Goal: Task Accomplishment & Management: Complete application form

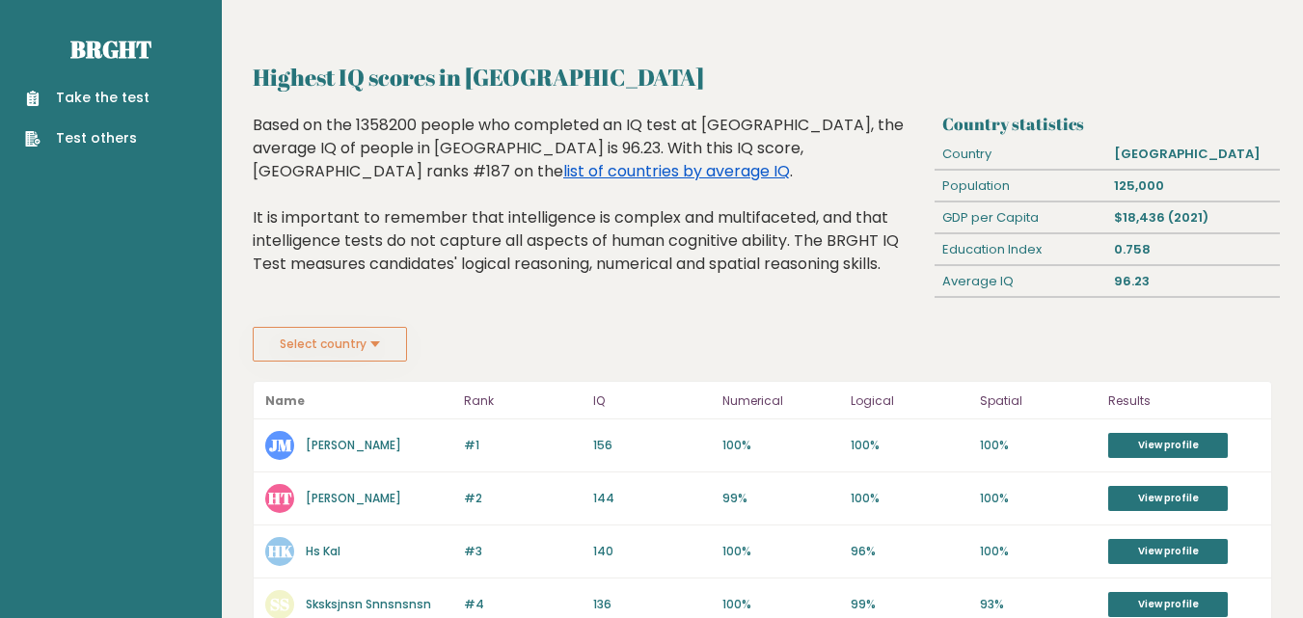
click at [563, 171] on link "list of countries by average IQ" at bounding box center [676, 171] width 227 height 22
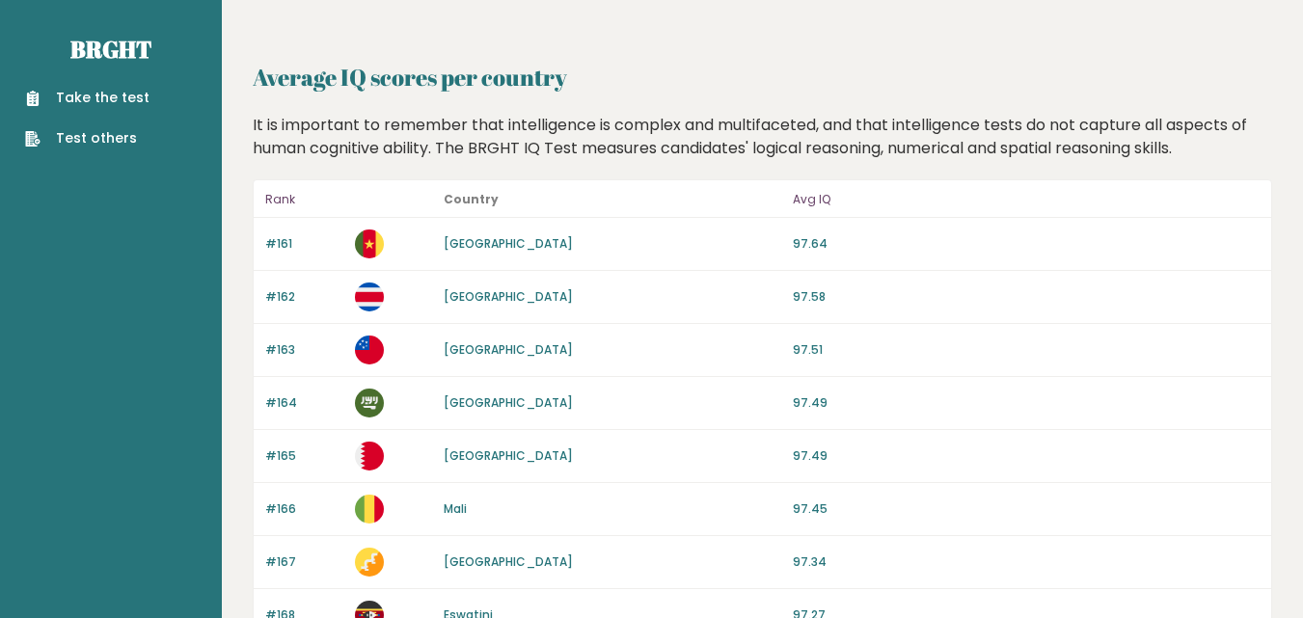
click at [66, 95] on link "Take the test" at bounding box center [87, 98] width 124 height 20
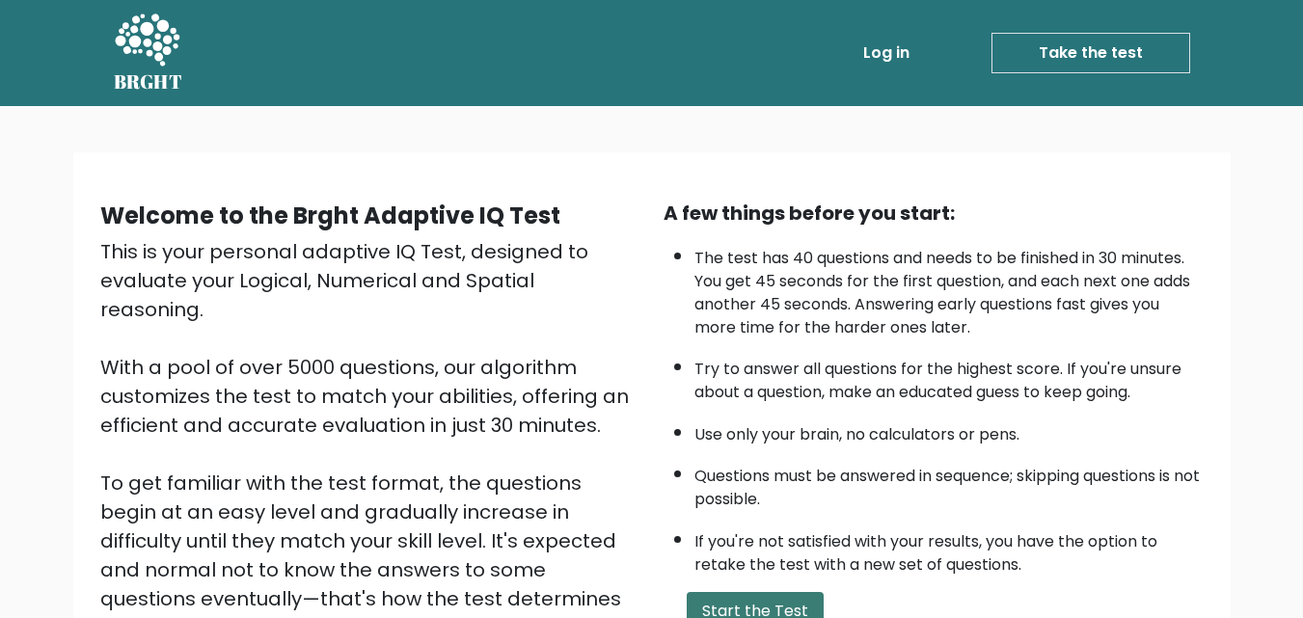
click at [774, 601] on button "Start the Test" at bounding box center [755, 611] width 137 height 39
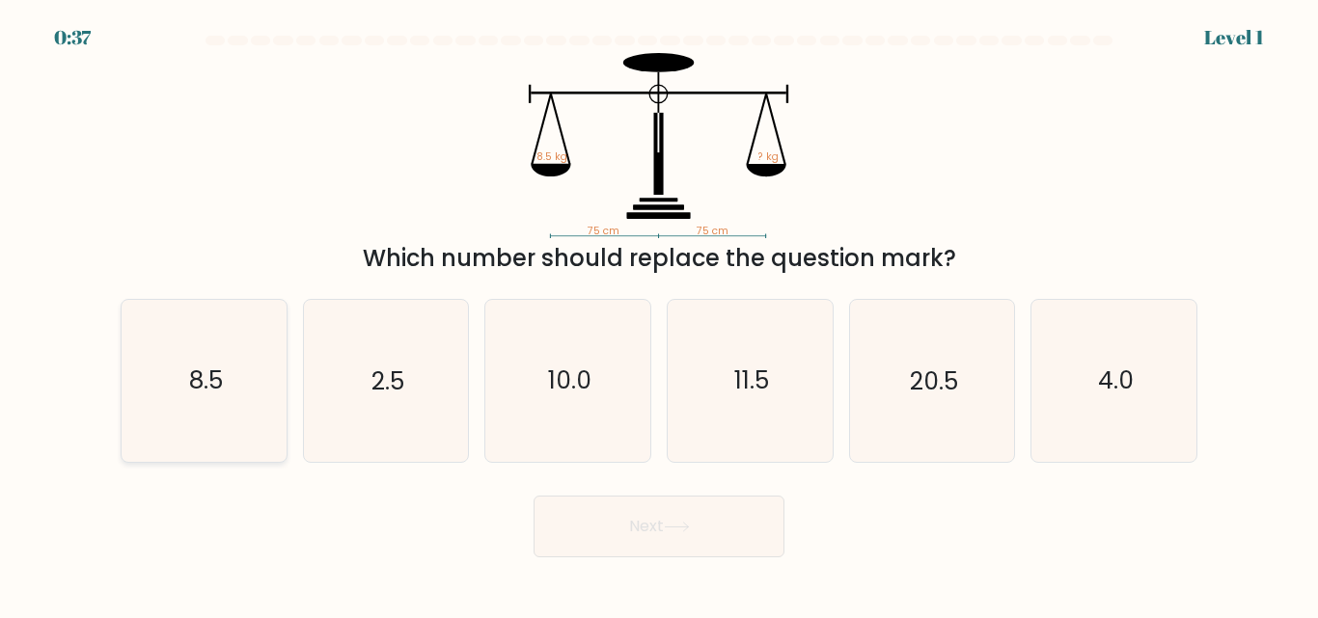
click at [246, 447] on icon "8.5" at bounding box center [203, 380] width 161 height 161
click at [659, 314] on input "a. 8.5" at bounding box center [659, 312] width 1 height 5
radio input "true"
click at [533, 496] on button "Next" at bounding box center [658, 527] width 251 height 62
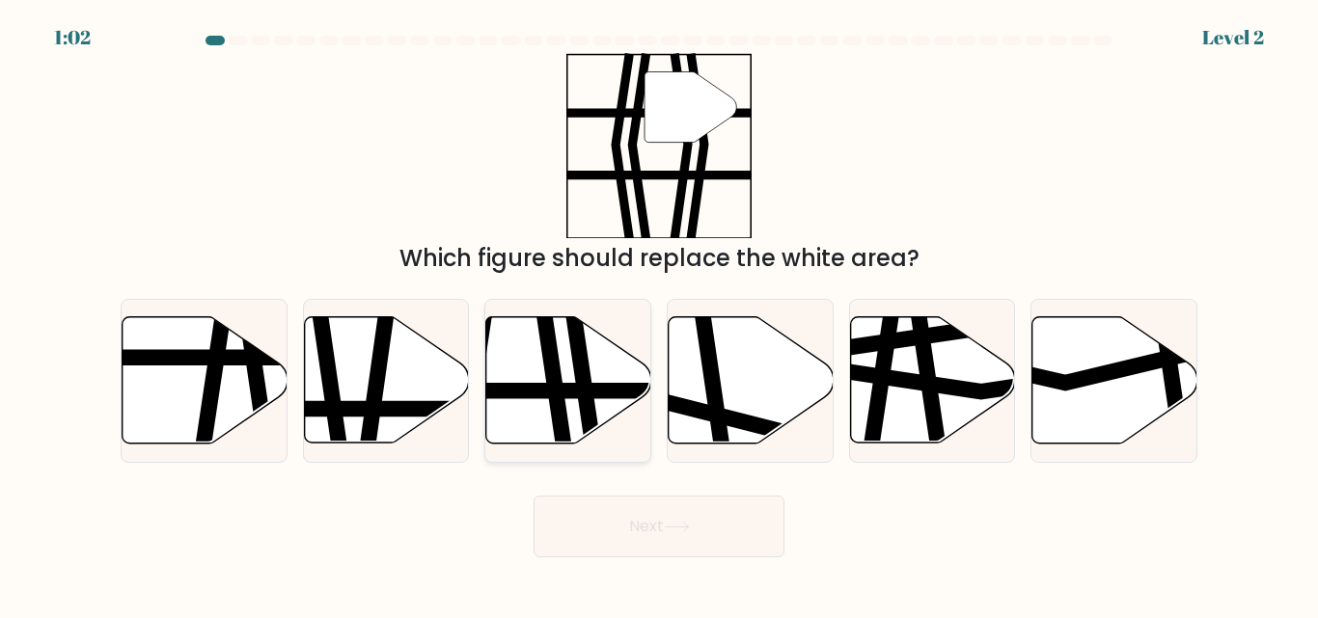
click at [520, 346] on icon at bounding box center [568, 380] width 165 height 126
click at [659, 314] on input "c." at bounding box center [659, 312] width 1 height 5
radio input "true"
click at [622, 499] on button "Next" at bounding box center [658, 527] width 251 height 62
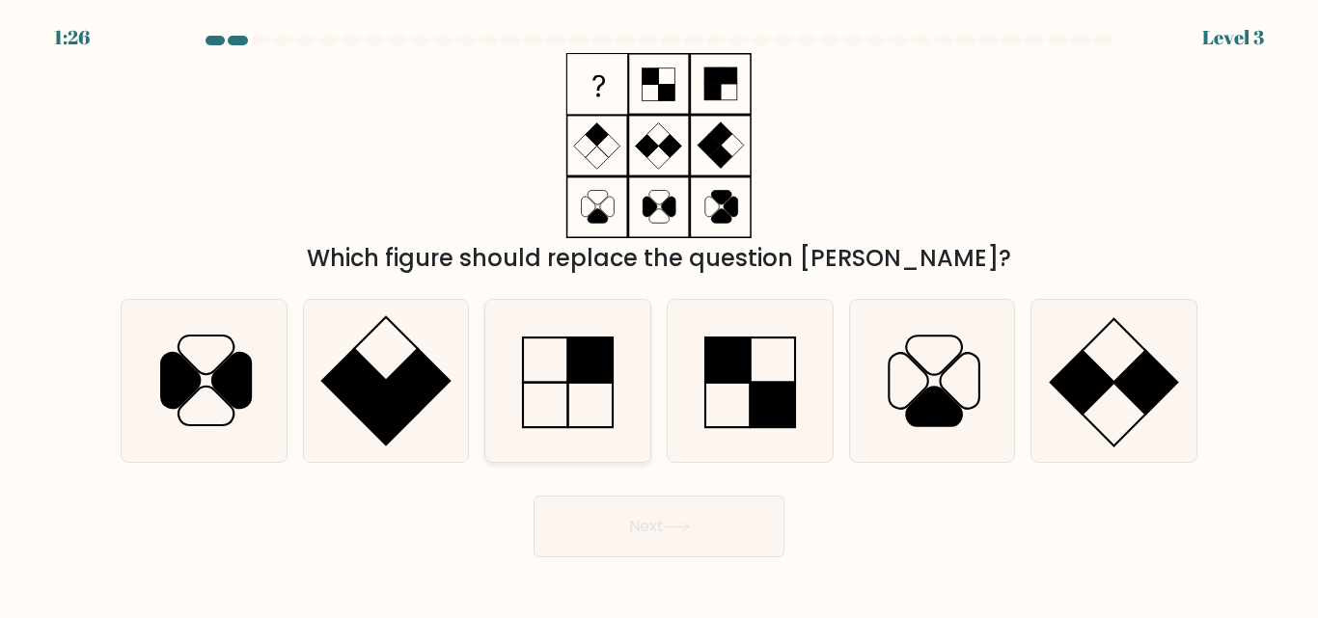
click at [591, 343] on rect at bounding box center [590, 361] width 45 height 45
click at [659, 314] on input "c." at bounding box center [659, 312] width 1 height 5
radio input "true"
click at [648, 507] on button "Next" at bounding box center [658, 527] width 251 height 62
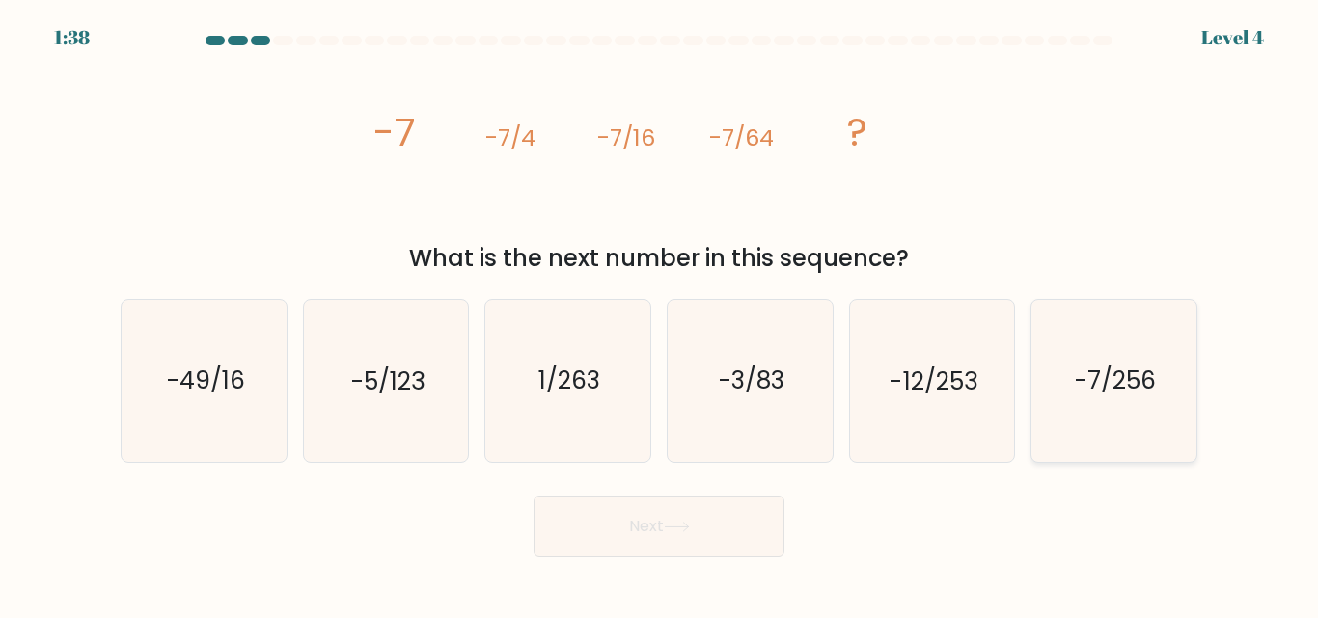
click at [1116, 392] on text "-7/256" at bounding box center [1114, 382] width 81 height 34
click at [660, 314] on input "f. -7/256" at bounding box center [659, 312] width 1 height 5
radio input "true"
click at [699, 524] on button "Next" at bounding box center [658, 527] width 251 height 62
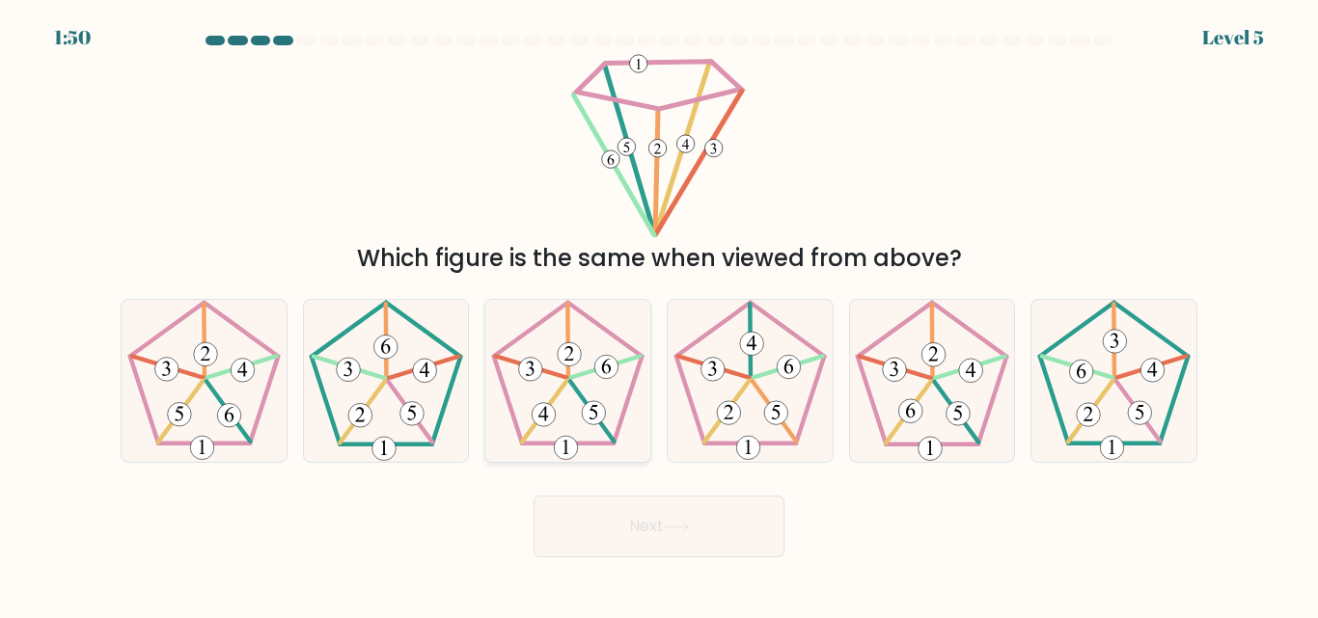
click at [544, 377] on icon at bounding box center [567, 380] width 161 height 161
click at [659, 314] on input "c." at bounding box center [659, 312] width 1 height 5
radio input "true"
click at [572, 499] on button "Next" at bounding box center [658, 527] width 251 height 62
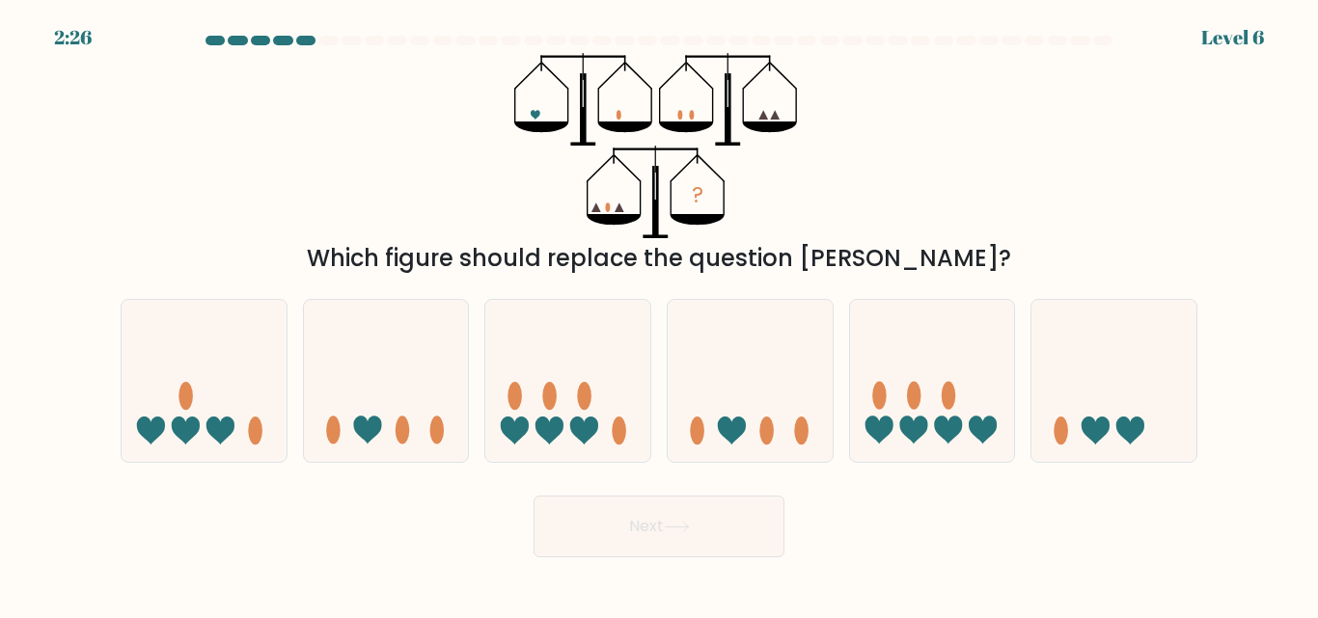
click at [627, 110] on icon "?" at bounding box center [658, 145] width 289 height 185
click at [564, 352] on icon at bounding box center [567, 380] width 165 height 136
click at [659, 314] on input "c." at bounding box center [659, 312] width 1 height 5
radio input "true"
click at [637, 503] on button "Next" at bounding box center [658, 527] width 251 height 62
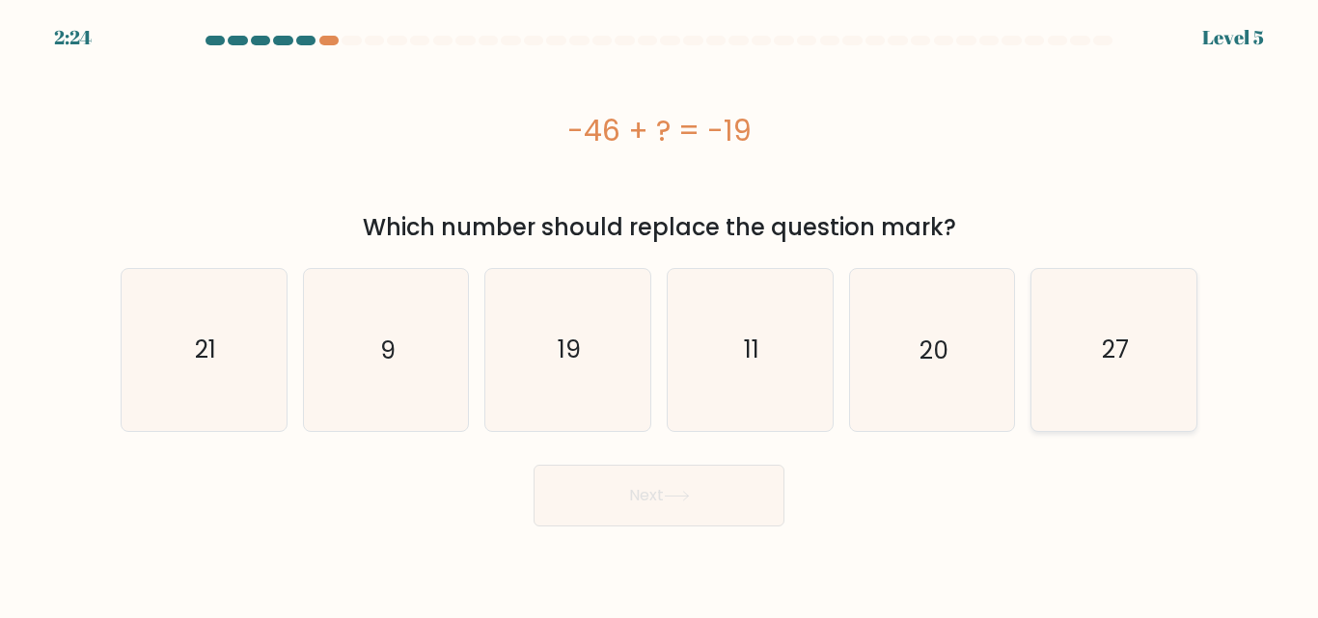
click at [1128, 408] on icon "27" at bounding box center [1113, 349] width 161 height 161
click at [660, 314] on input "f. 27" at bounding box center [659, 312] width 1 height 5
radio input "true"
click at [563, 505] on button "Next" at bounding box center [658, 496] width 251 height 62
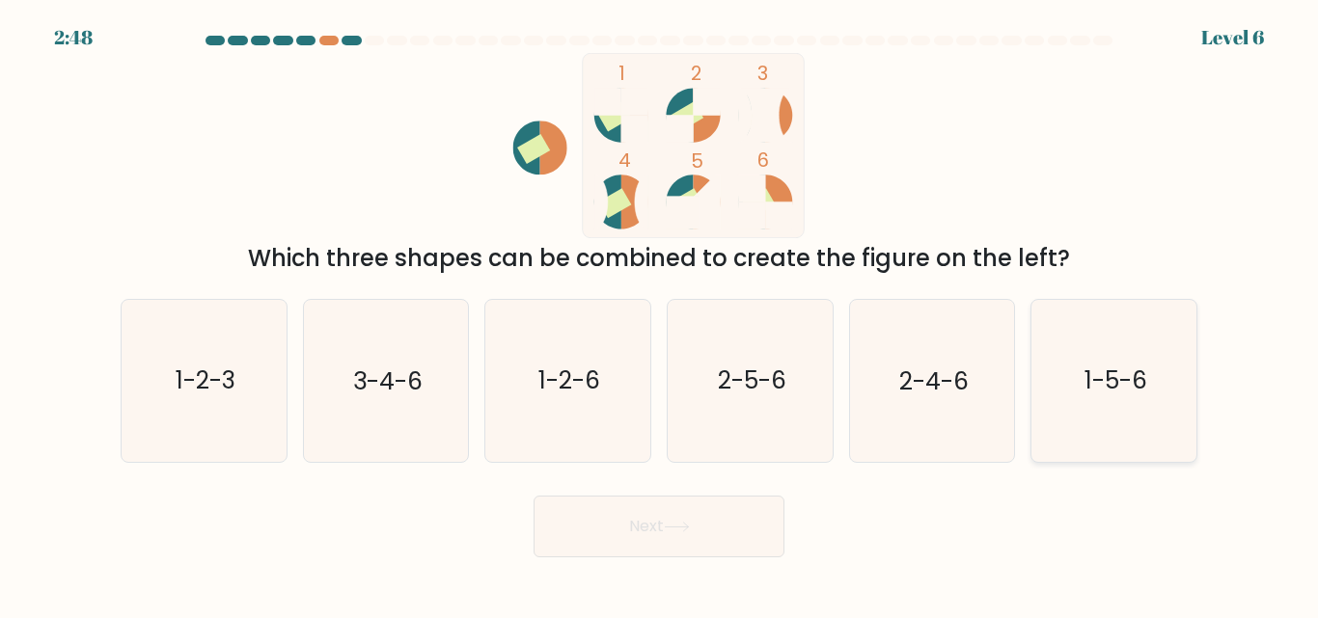
click at [1148, 384] on icon "1-5-6" at bounding box center [1113, 380] width 161 height 161
click at [660, 314] on input "f. 1-5-6" at bounding box center [659, 312] width 1 height 5
radio input "true"
click at [707, 522] on button "Next" at bounding box center [658, 527] width 251 height 62
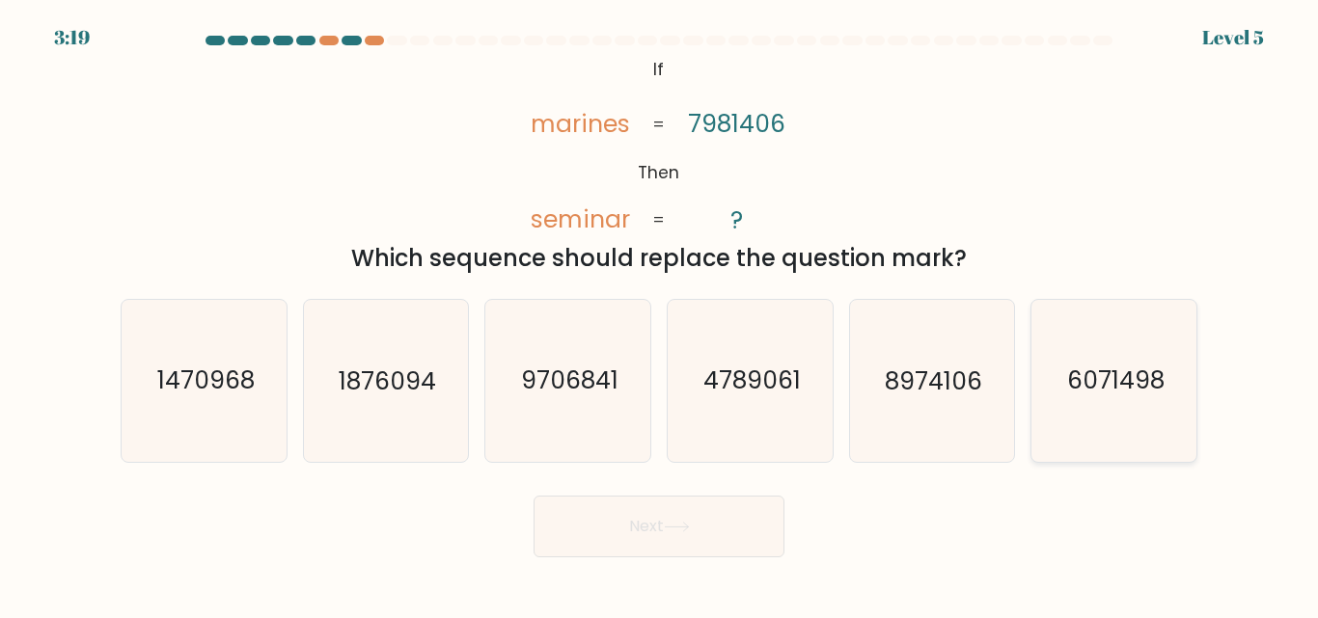
click at [1139, 384] on text "6071498" at bounding box center [1115, 382] width 97 height 34
click at [660, 314] on input "f. 6071498" at bounding box center [659, 312] width 1 height 5
radio input "true"
click at [692, 548] on button "Next" at bounding box center [658, 527] width 251 height 62
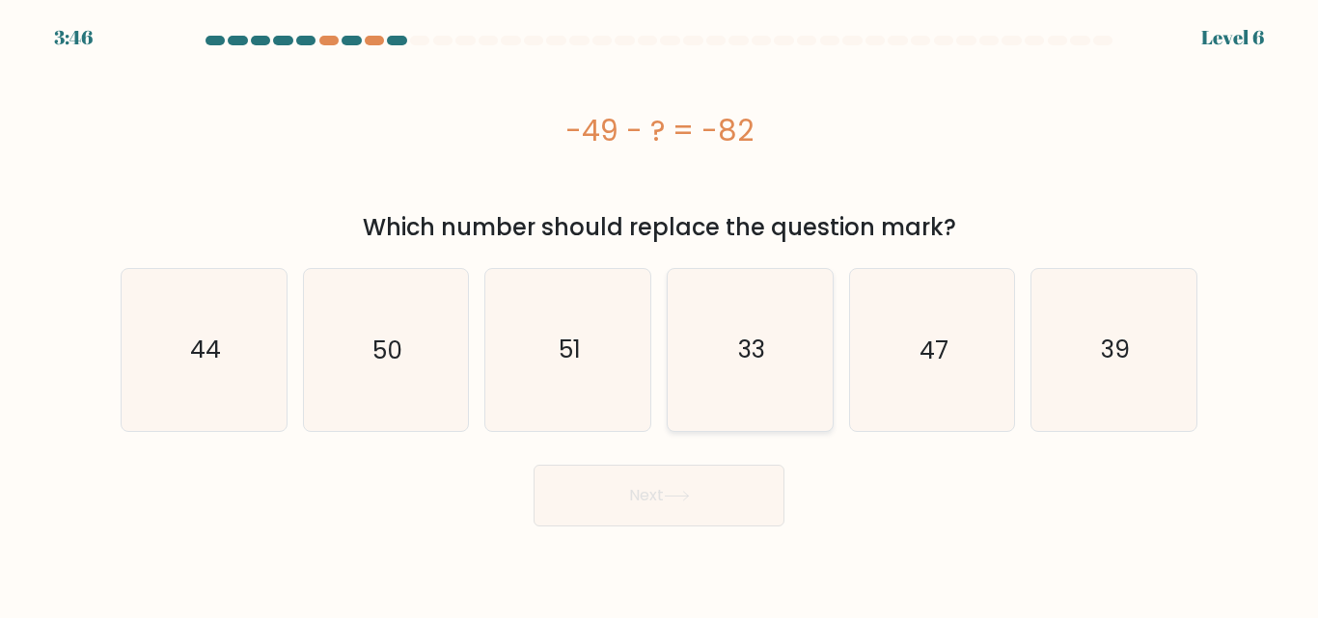
click at [815, 312] on icon "33" at bounding box center [749, 349] width 161 height 161
click at [660, 312] on input "d. 33" at bounding box center [659, 312] width 1 height 5
radio input "true"
click at [686, 510] on button "Next" at bounding box center [658, 496] width 251 height 62
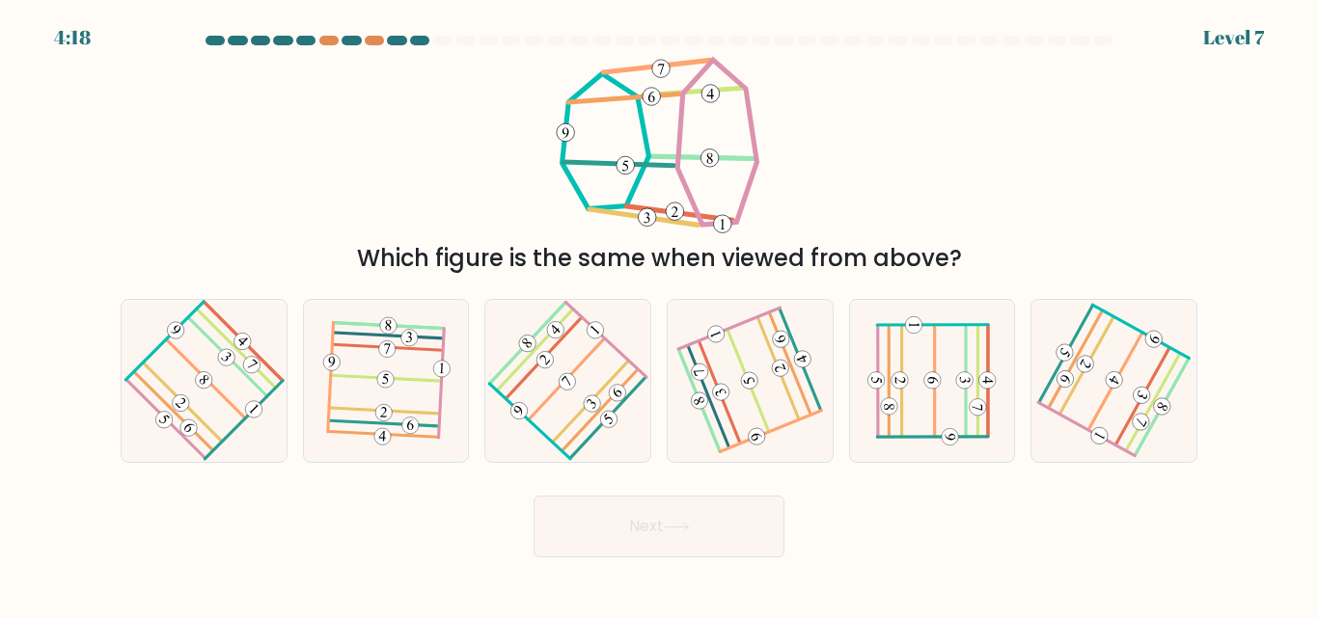
click at [0, 118] on form at bounding box center [659, 297] width 1318 height 522
click at [545, 350] on icon at bounding box center [567, 380] width 128 height 129
click at [659, 314] on input "c." at bounding box center [659, 312] width 1 height 5
radio input "true"
click at [638, 550] on button "Next" at bounding box center [658, 527] width 251 height 62
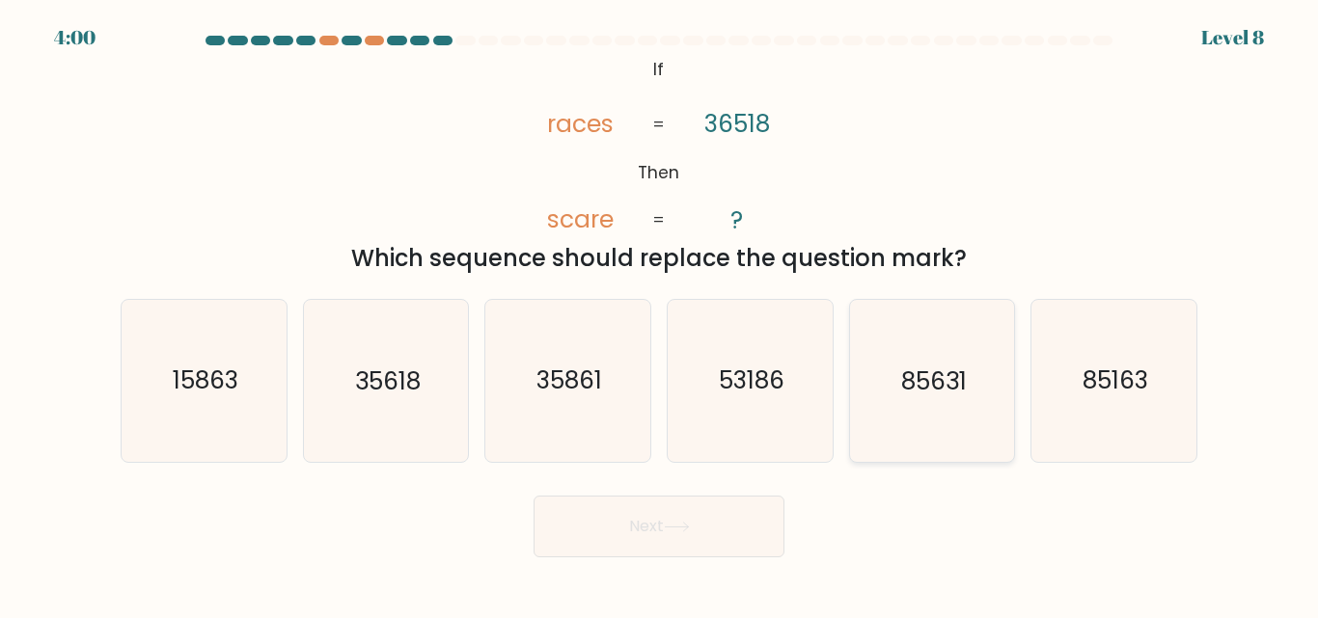
click at [896, 344] on icon "85631" at bounding box center [931, 380] width 161 height 161
click at [660, 314] on input "e. 85631" at bounding box center [659, 312] width 1 height 5
radio input "true"
click at [685, 507] on button "Next" at bounding box center [658, 527] width 251 height 62
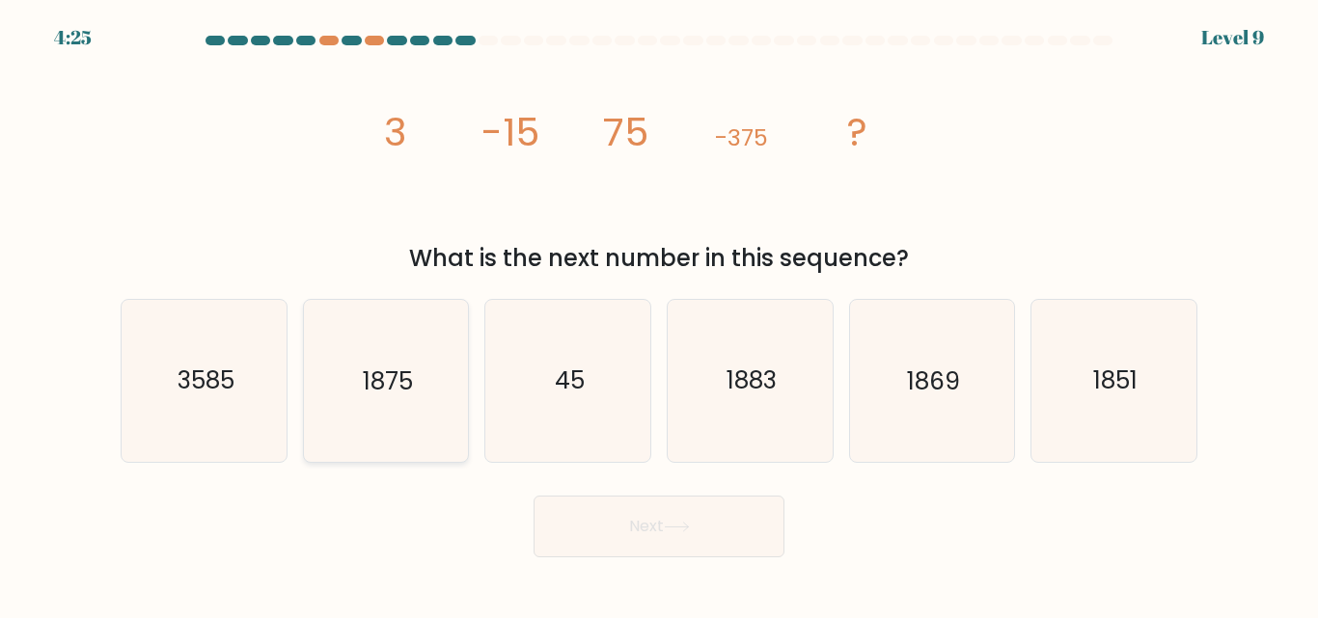
click at [386, 344] on icon "1875" at bounding box center [385, 380] width 161 height 161
click at [659, 314] on input "b. 1875" at bounding box center [659, 312] width 1 height 5
radio input "true"
click at [671, 506] on button "Next" at bounding box center [658, 527] width 251 height 62
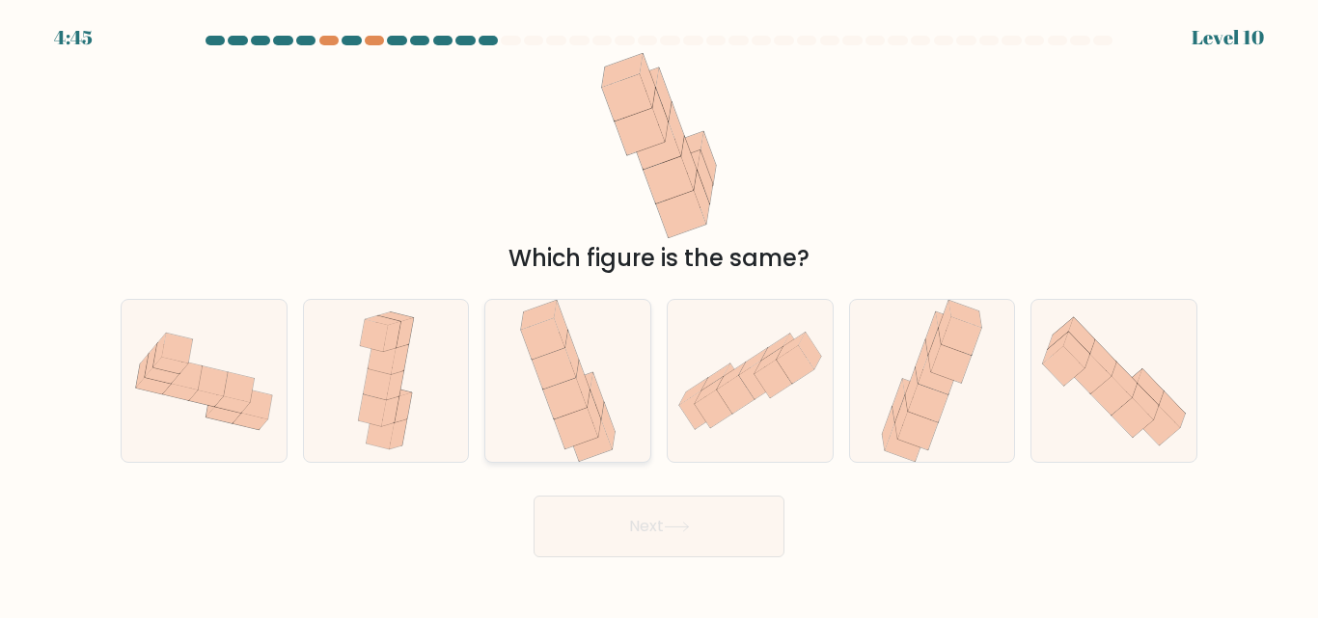
drag, startPoint x: 407, startPoint y: 377, endPoint x: 600, endPoint y: 418, distance: 197.1
click at [600, 418] on div "a. b. c." at bounding box center [659, 373] width 1092 height 178
click at [600, 418] on icon at bounding box center [579, 410] width 44 height 41
click at [659, 314] on input "c." at bounding box center [659, 312] width 1 height 5
radio input "true"
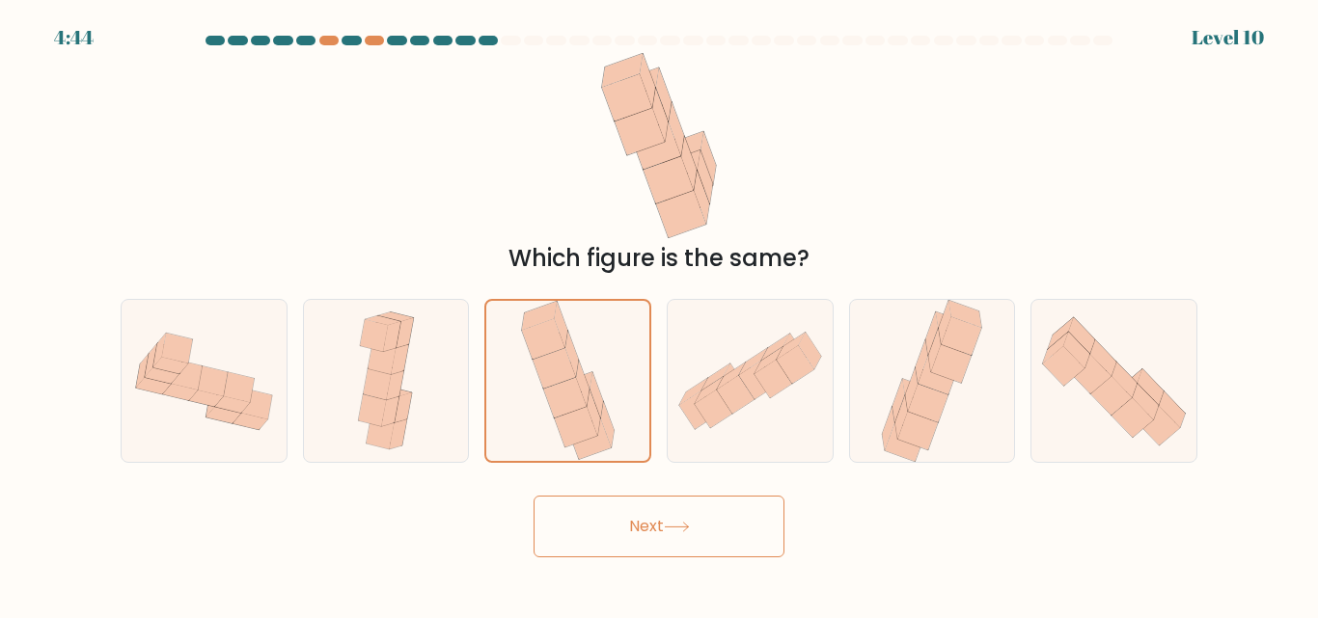
click at [602, 528] on button "Next" at bounding box center [658, 527] width 251 height 62
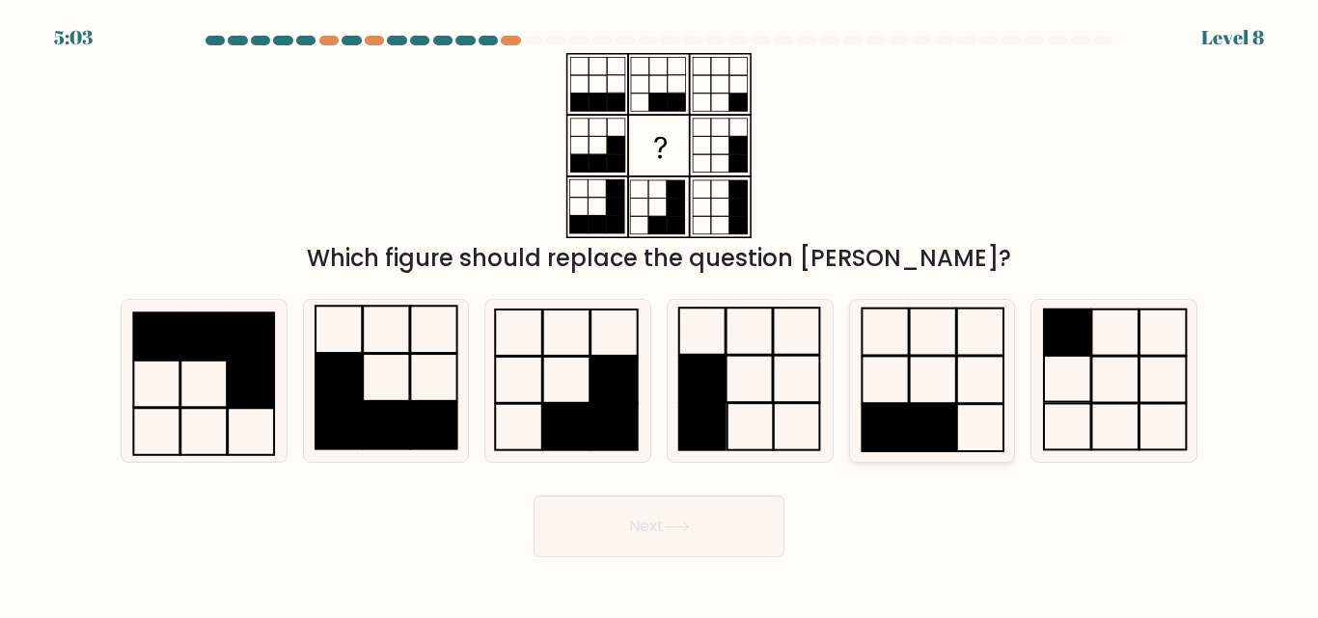
click at [863, 372] on icon at bounding box center [931, 380] width 161 height 161
click at [660, 314] on input "e." at bounding box center [659, 312] width 1 height 5
radio input "true"
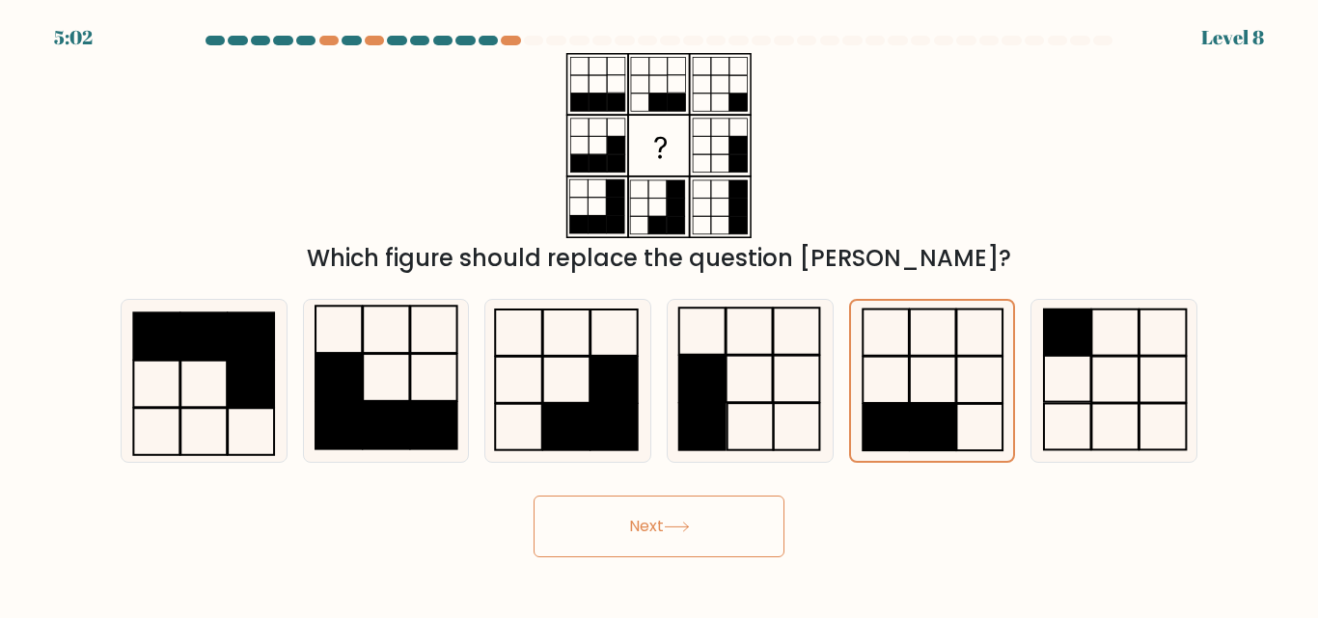
click at [733, 507] on button "Next" at bounding box center [658, 527] width 251 height 62
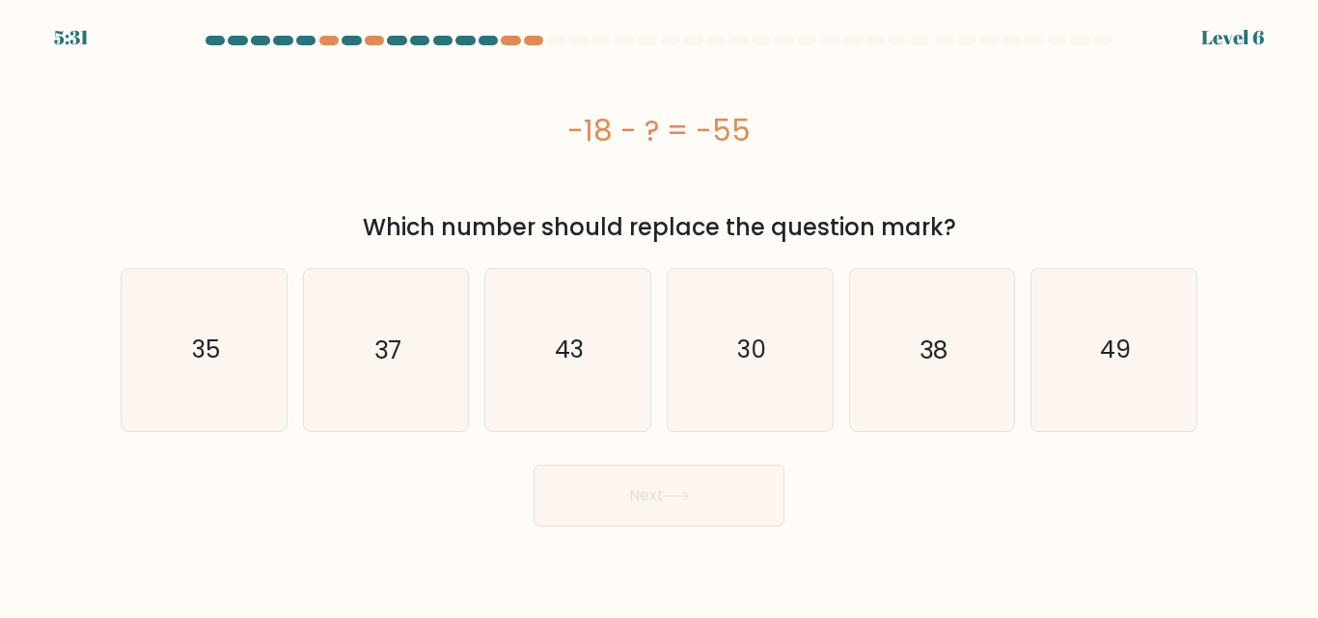
click at [312, 524] on div "Next" at bounding box center [659, 490] width 1100 height 71
click at [342, 289] on icon "37" at bounding box center [385, 349] width 161 height 161
click at [659, 310] on input "b. 37" at bounding box center [659, 312] width 1 height 5
radio input "true"
click at [627, 488] on button "Next" at bounding box center [658, 496] width 251 height 62
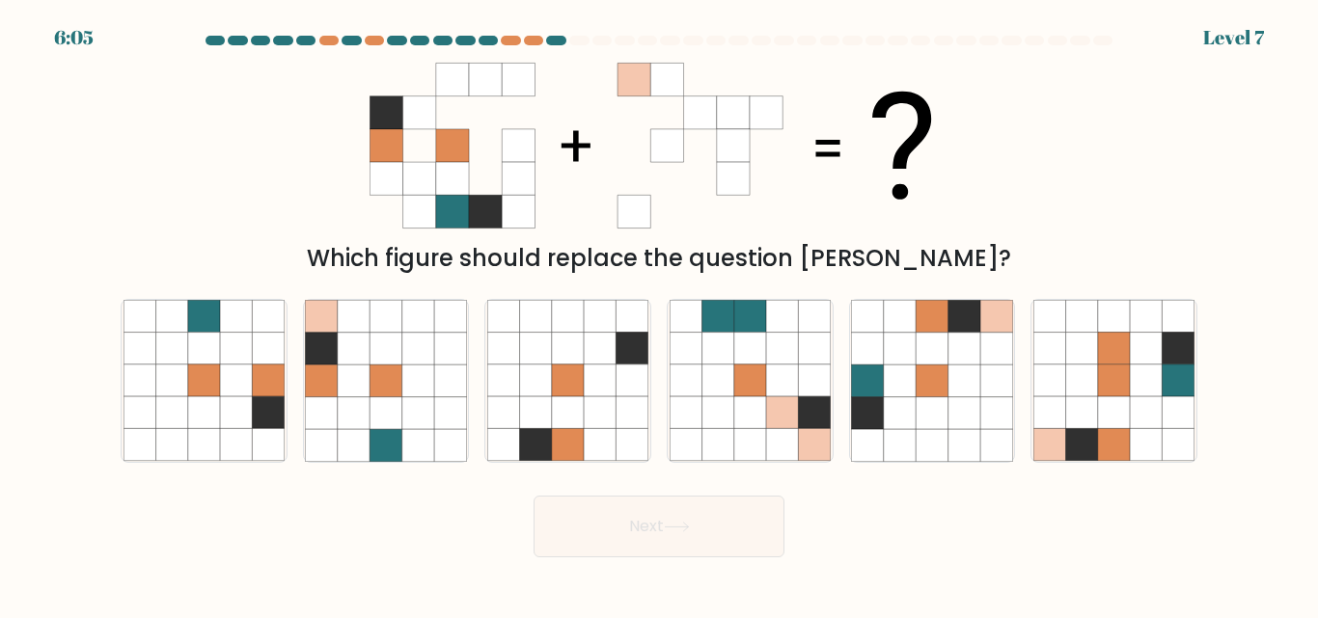
drag, startPoint x: 333, startPoint y: 259, endPoint x: 373, endPoint y: 133, distance: 132.7
click at [373, 133] on div "Which figure should replace the question mark?" at bounding box center [659, 164] width 1100 height 223
click at [325, 335] on icon at bounding box center [322, 349] width 32 height 32
click at [659, 314] on input "b." at bounding box center [659, 312] width 1 height 5
radio input "true"
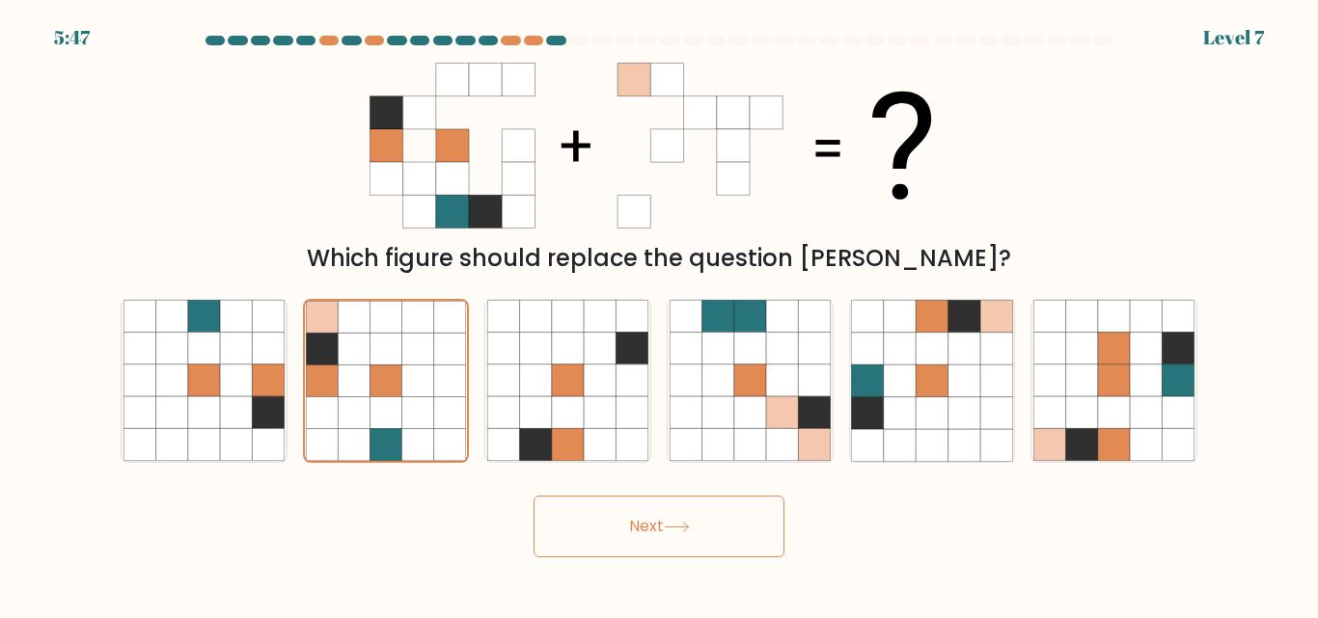
click at [664, 524] on button "Next" at bounding box center [658, 527] width 251 height 62
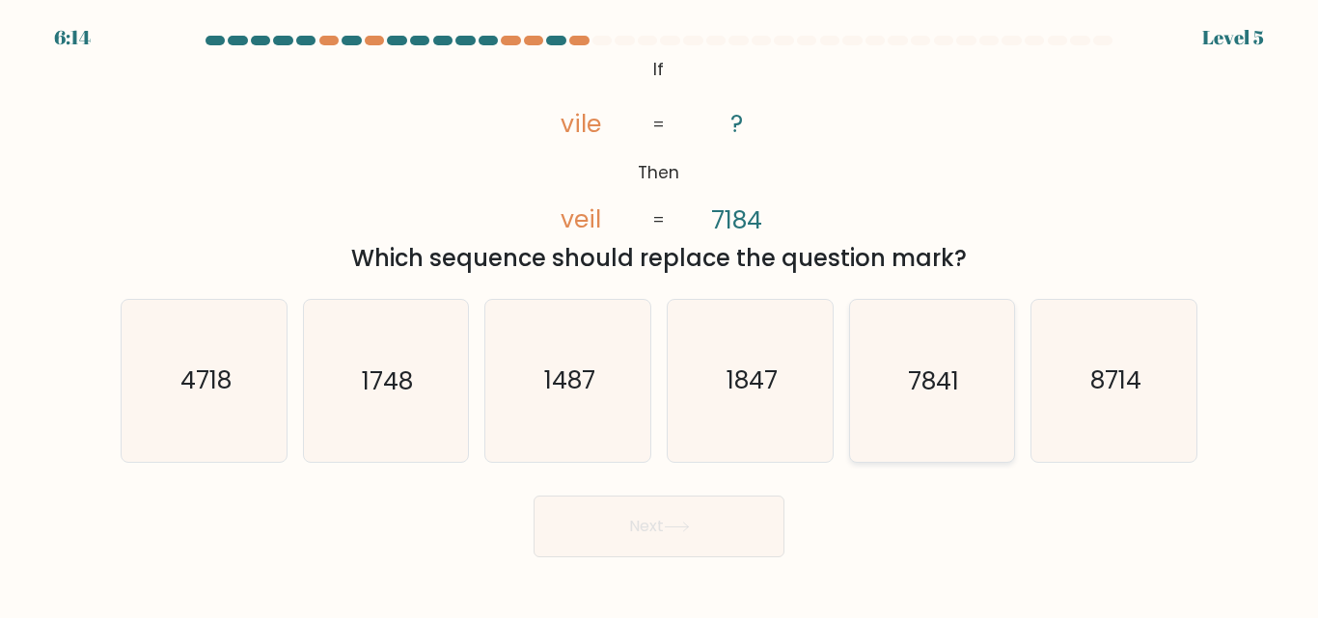
click at [910, 378] on text "7841" at bounding box center [933, 382] width 51 height 34
click at [660, 314] on input "e. 7841" at bounding box center [659, 312] width 1 height 5
radio input "true"
click at [689, 509] on button "Next" at bounding box center [658, 527] width 251 height 62
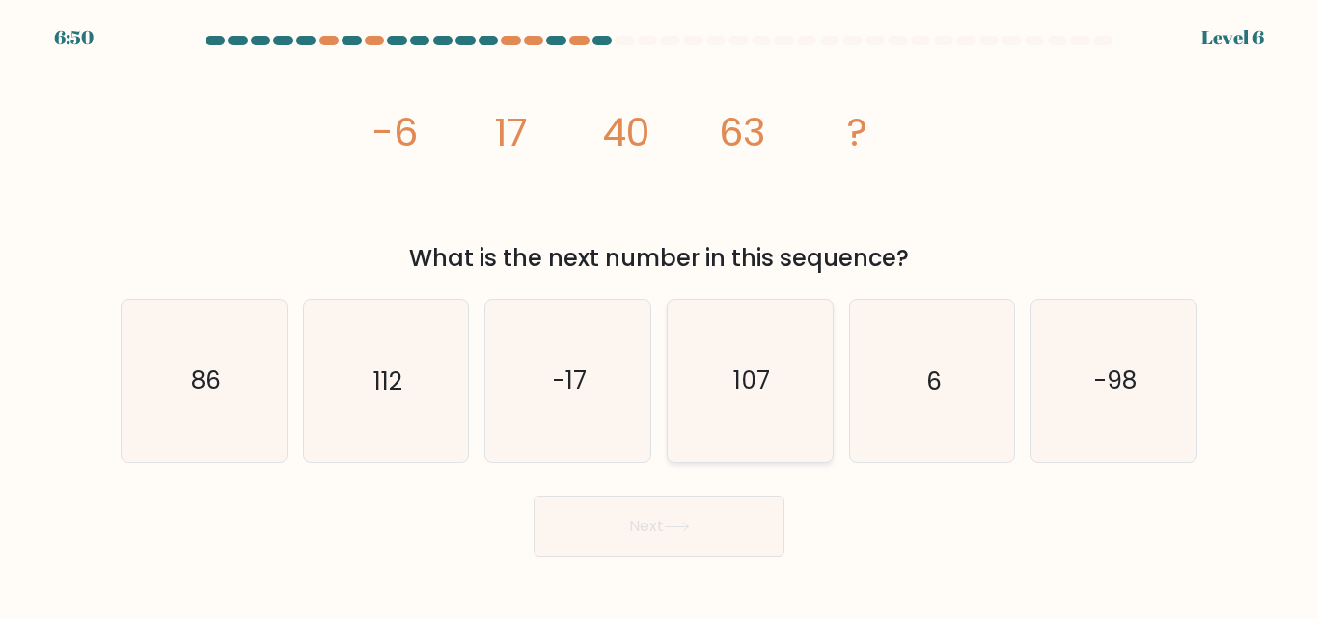
click at [752, 347] on icon "107" at bounding box center [749, 380] width 161 height 161
click at [660, 314] on input "d. 107" at bounding box center [659, 312] width 1 height 5
radio input "true"
click at [694, 516] on button "Next" at bounding box center [658, 527] width 251 height 62
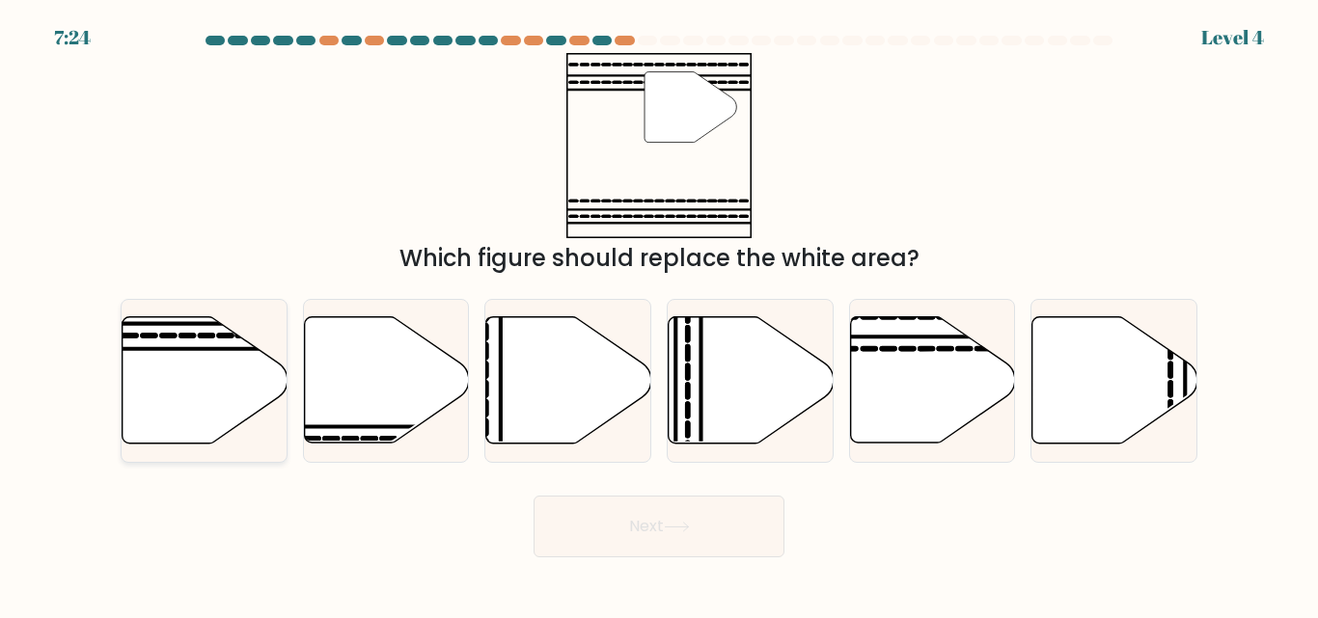
click at [164, 384] on icon at bounding box center [204, 380] width 165 height 126
click at [659, 314] on input "a." at bounding box center [659, 312] width 1 height 5
radio input "true"
click at [580, 521] on button "Next" at bounding box center [658, 527] width 251 height 62
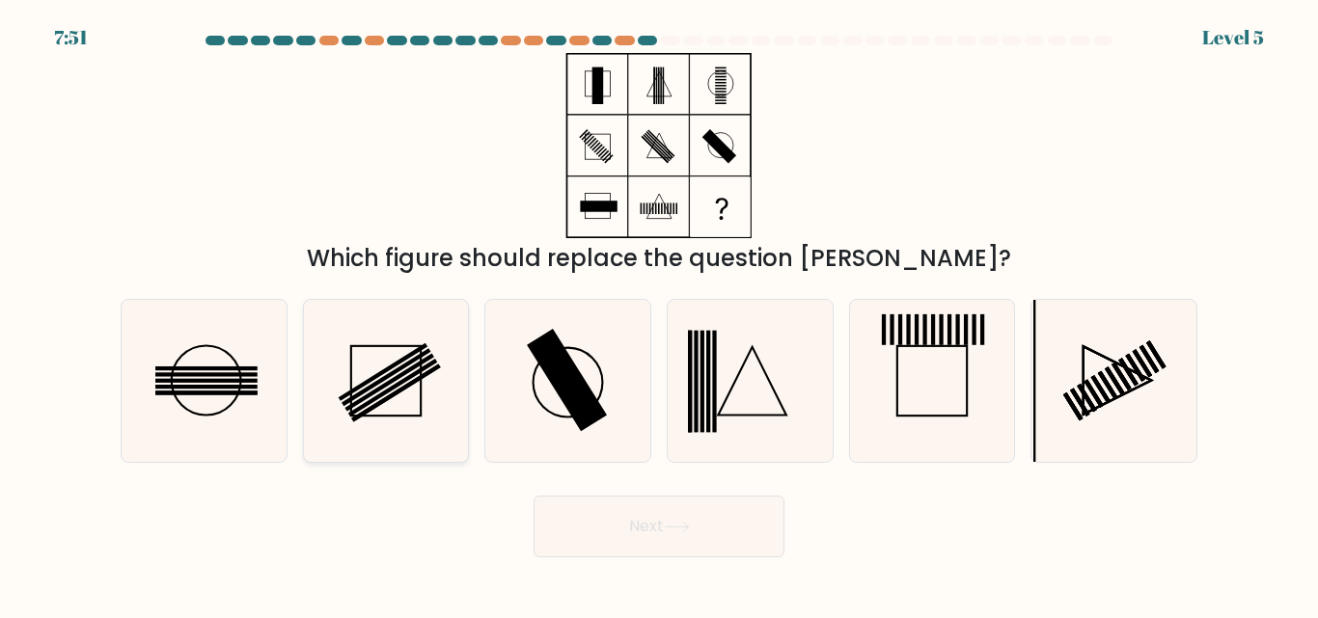
click at [304, 338] on div at bounding box center [386, 380] width 167 height 163
click at [659, 314] on input "b." at bounding box center [659, 312] width 1 height 5
radio input "true"
click at [229, 392] on icon at bounding box center [203, 380] width 161 height 161
click at [659, 314] on input "a." at bounding box center [659, 312] width 1 height 5
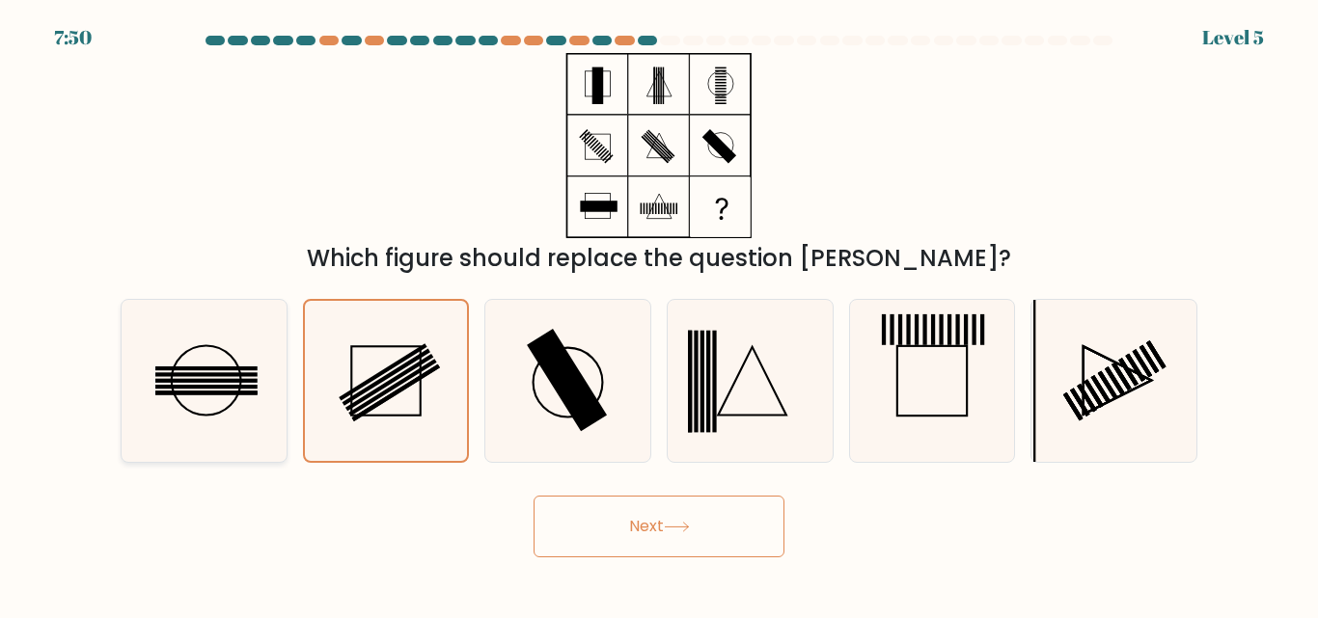
radio input "true"
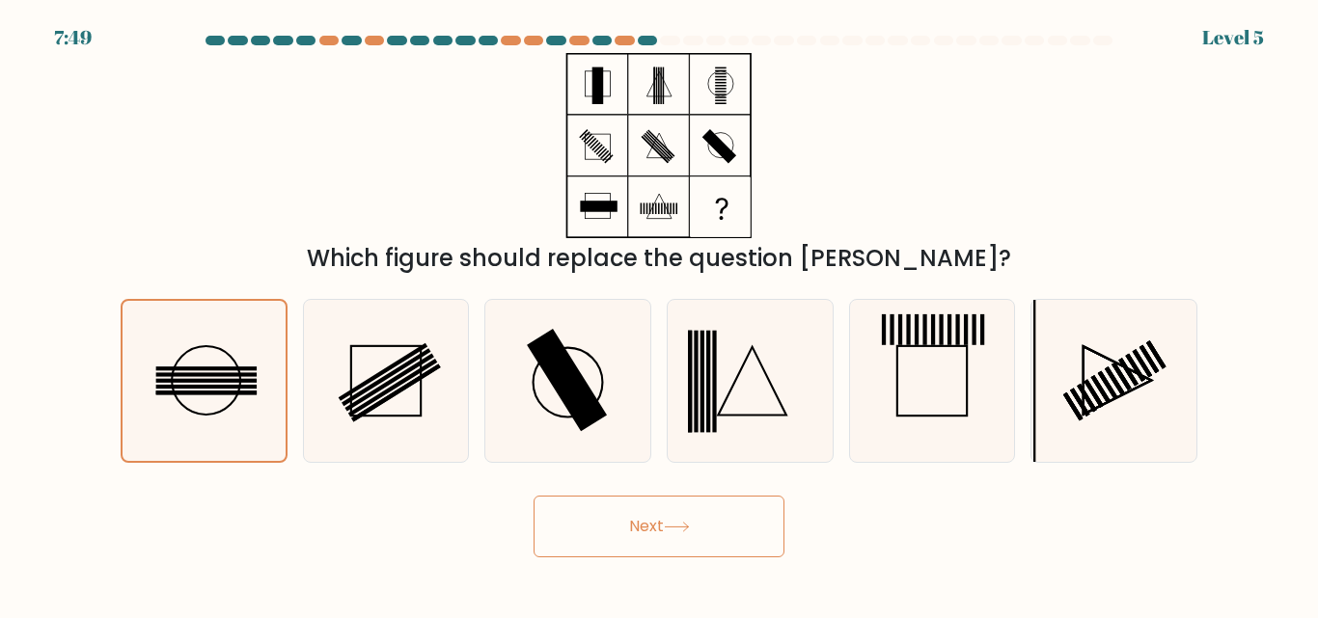
click at [570, 505] on button "Next" at bounding box center [658, 527] width 251 height 62
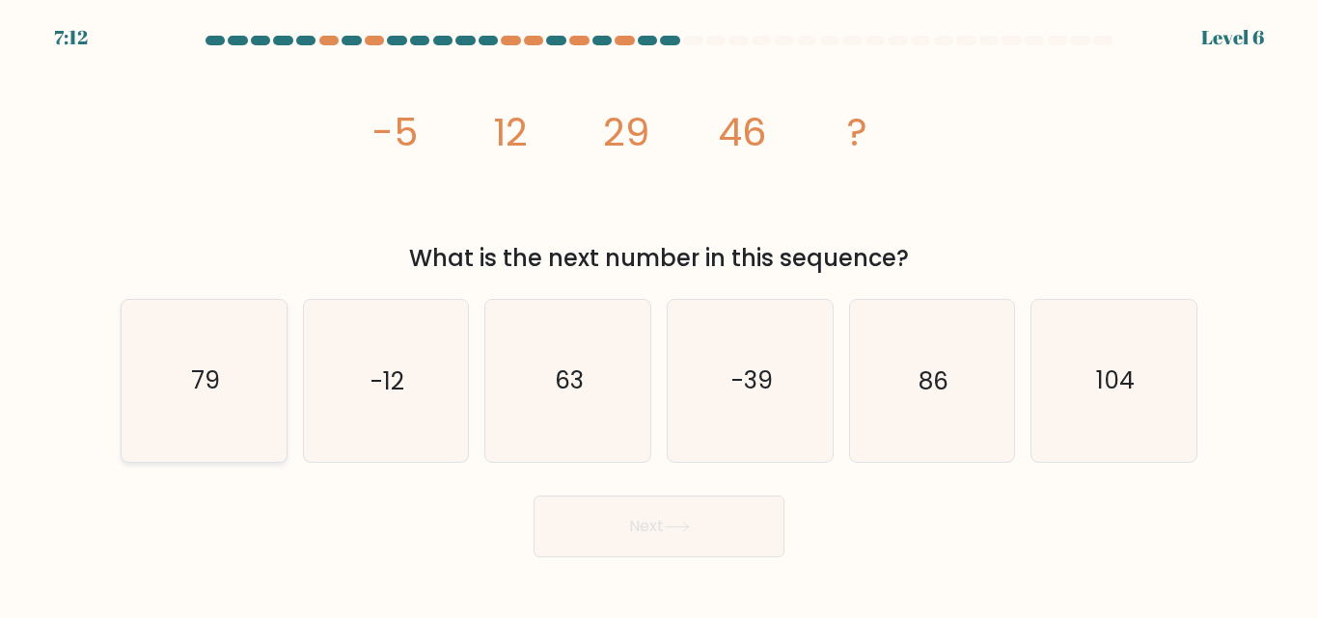
click at [189, 371] on icon "79" at bounding box center [203, 380] width 161 height 161
click at [659, 314] on input "a. 79" at bounding box center [659, 312] width 1 height 5
radio input "true"
click at [584, 544] on button "Next" at bounding box center [658, 527] width 251 height 62
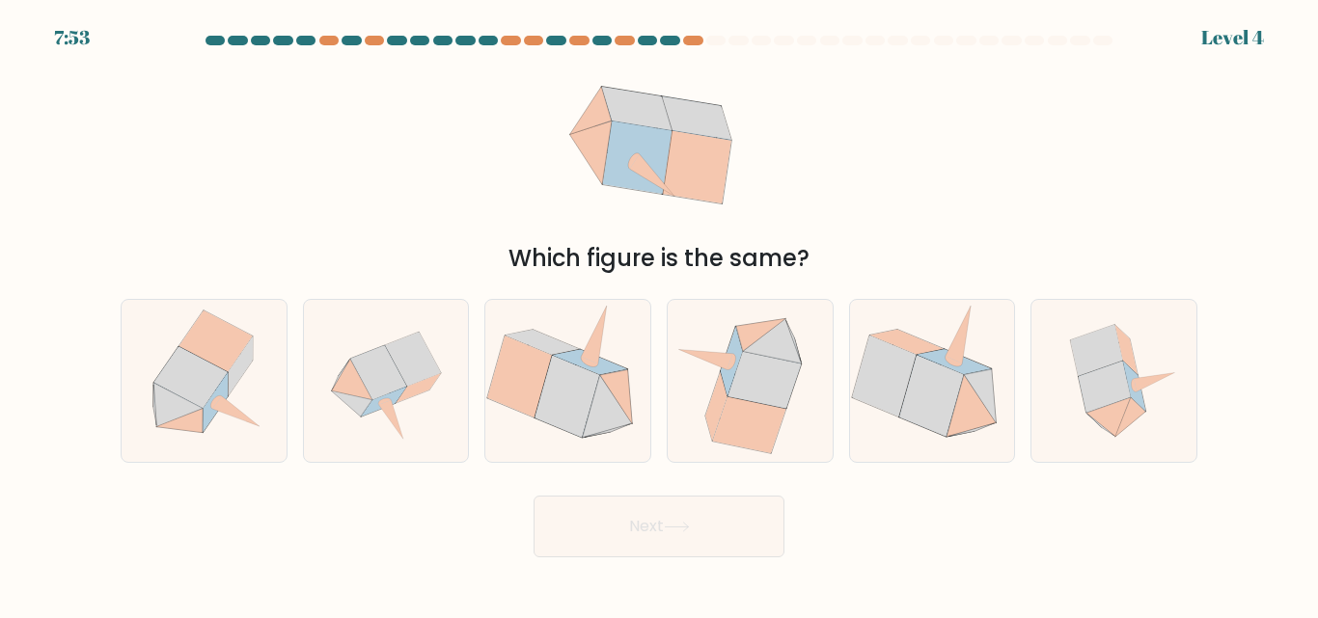
click at [584, 533] on button "Next" at bounding box center [658, 527] width 251 height 62
click at [492, 272] on div "Which figure is the same?" at bounding box center [658, 258] width 1053 height 35
click at [910, 349] on icon at bounding box center [905, 342] width 73 height 25
click at [660, 314] on input "e." at bounding box center [659, 312] width 1 height 5
radio input "true"
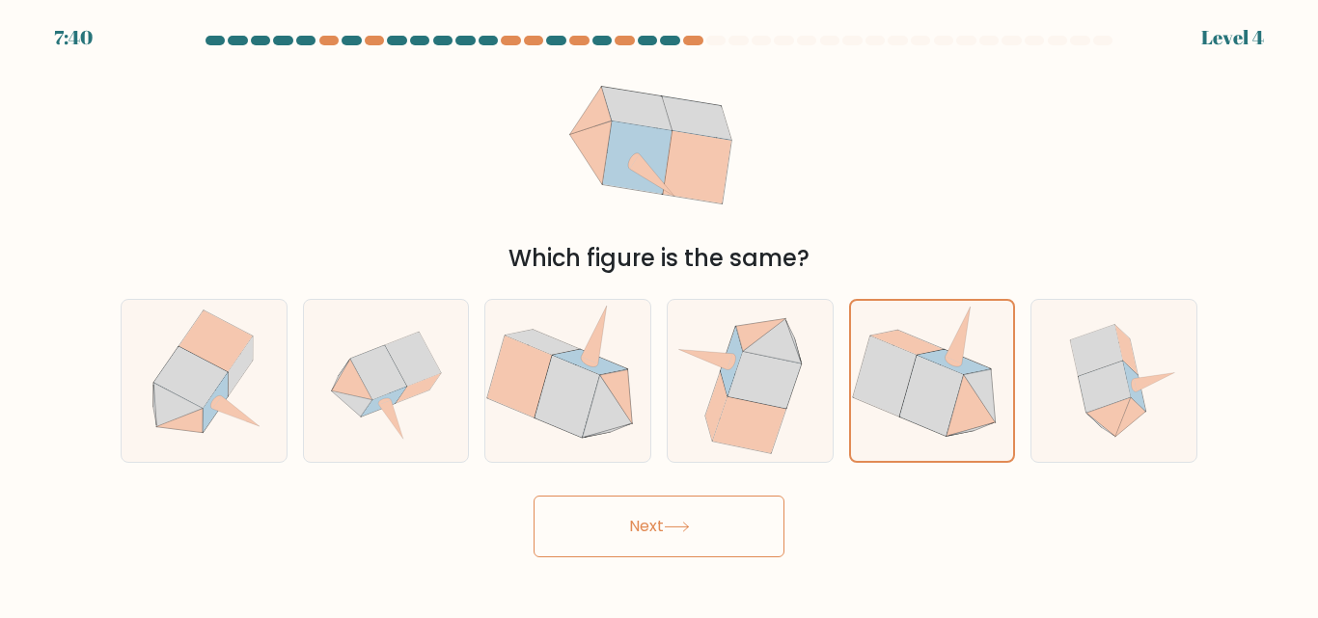
click at [666, 520] on button "Next" at bounding box center [658, 527] width 251 height 62
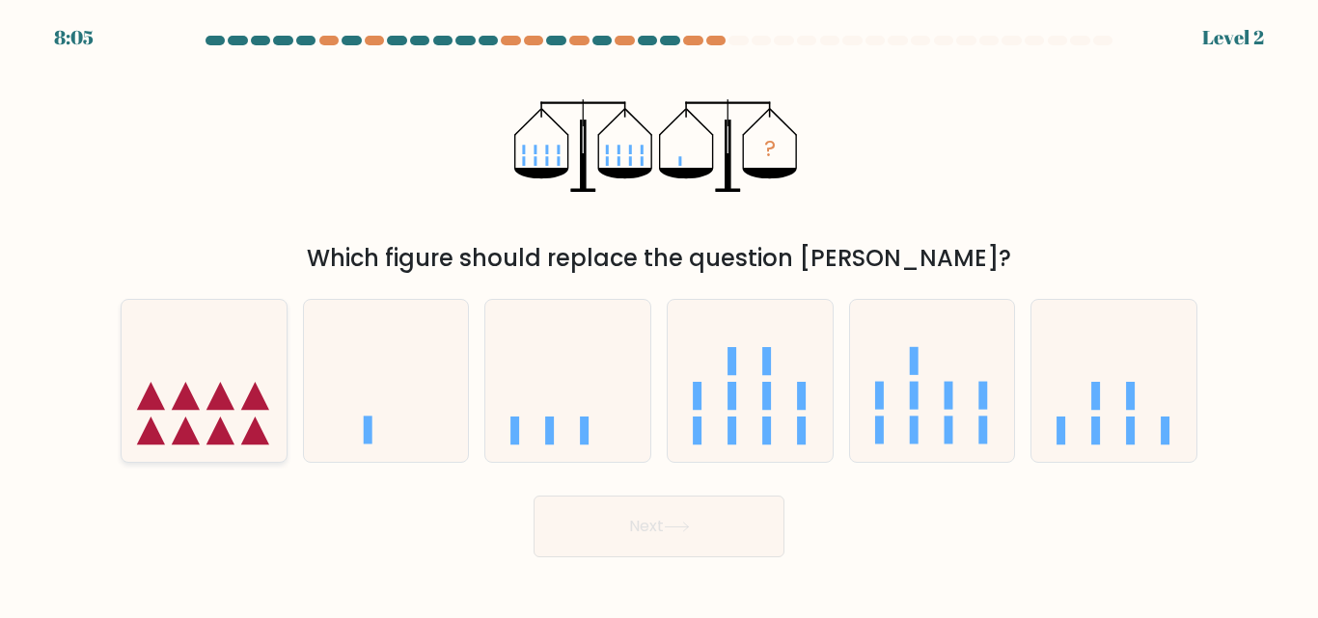
click at [234, 429] on icon at bounding box center [204, 380] width 165 height 136
click at [659, 314] on input "a." at bounding box center [659, 312] width 1 height 5
radio input "true"
click at [627, 528] on button "Next" at bounding box center [658, 527] width 251 height 62
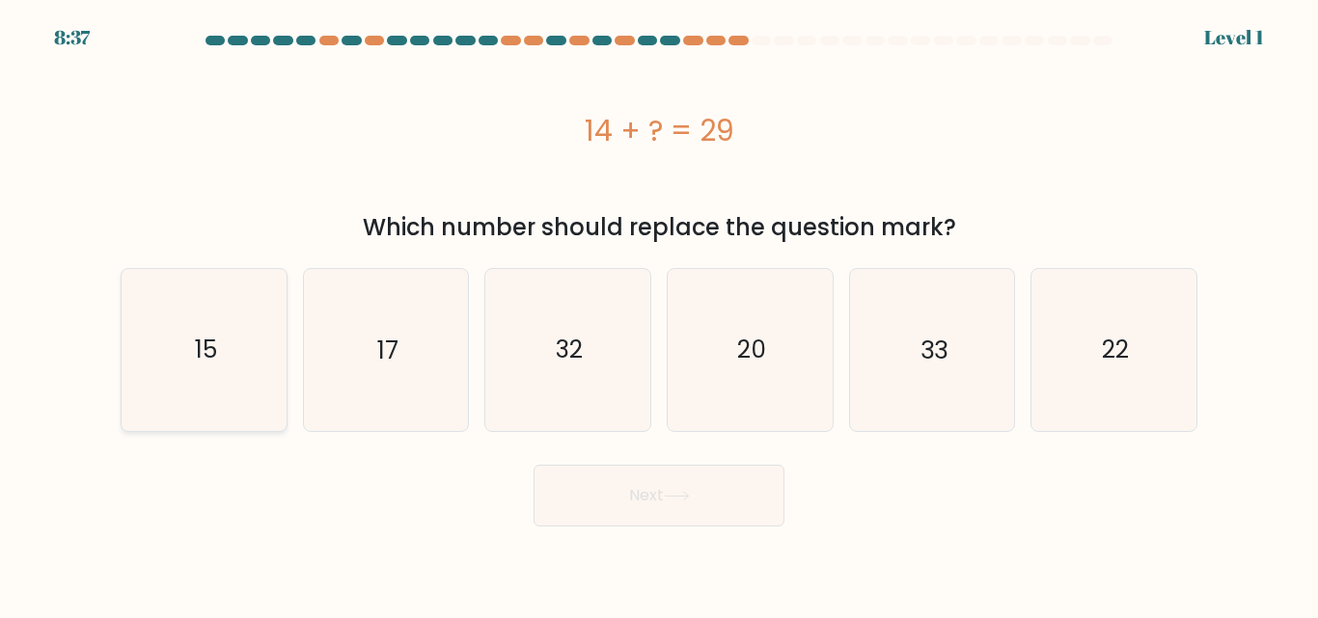
click at [249, 386] on icon "15" at bounding box center [203, 349] width 161 height 161
click at [659, 314] on input "a. 15" at bounding box center [659, 312] width 1 height 5
radio input "true"
click at [677, 500] on icon at bounding box center [677, 496] width 26 height 11
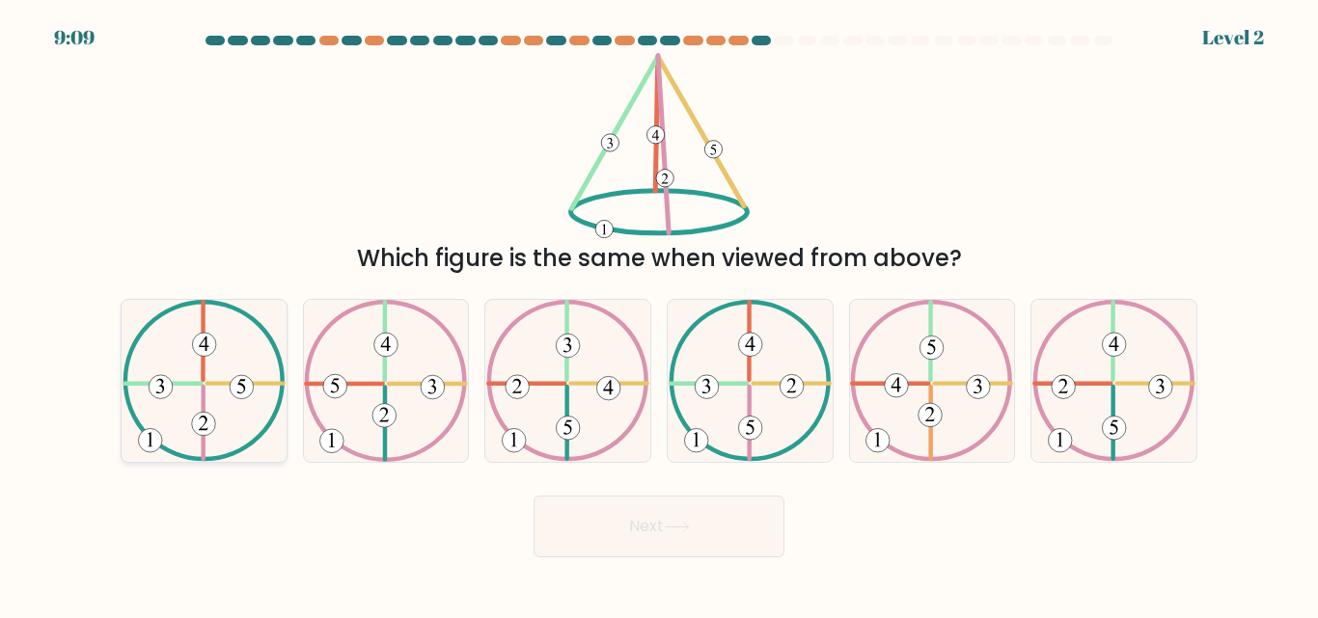
click at [178, 354] on icon at bounding box center [203, 380] width 163 height 161
click at [659, 314] on input "a." at bounding box center [659, 312] width 1 height 5
radio input "true"
click at [629, 555] on button "Next" at bounding box center [658, 527] width 251 height 62
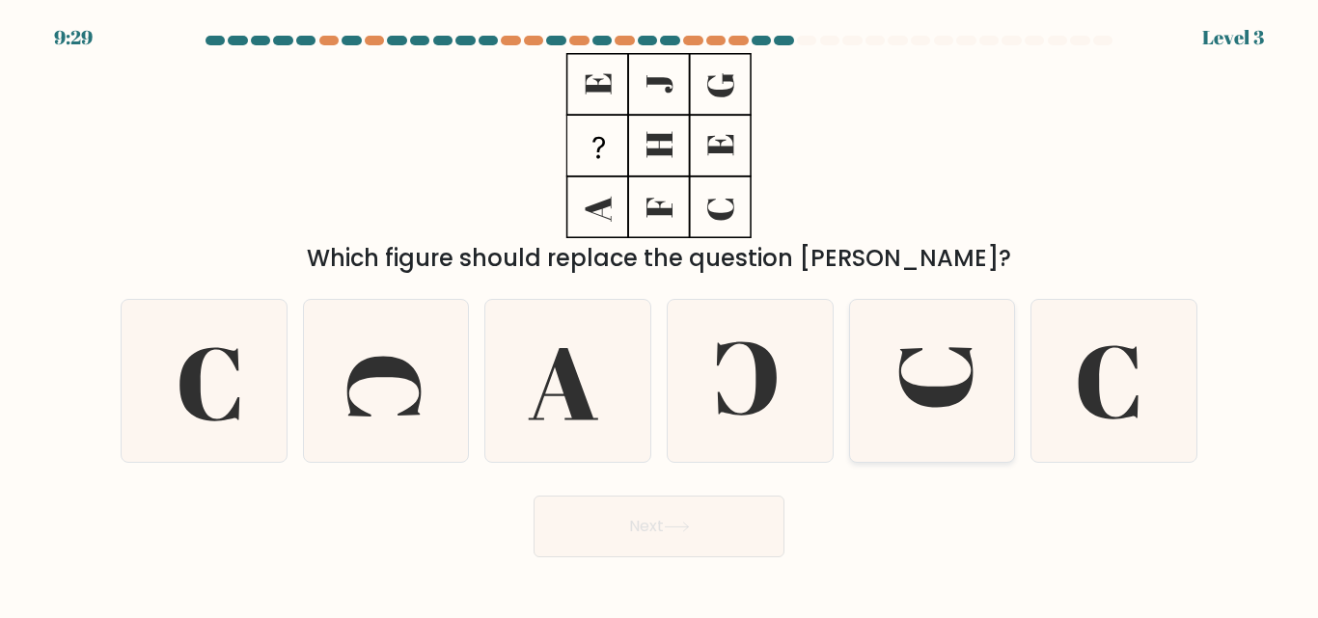
click at [957, 366] on icon at bounding box center [931, 380] width 161 height 161
click at [660, 314] on input "e." at bounding box center [659, 312] width 1 height 5
radio input "true"
click at [721, 527] on button "Next" at bounding box center [658, 527] width 251 height 62
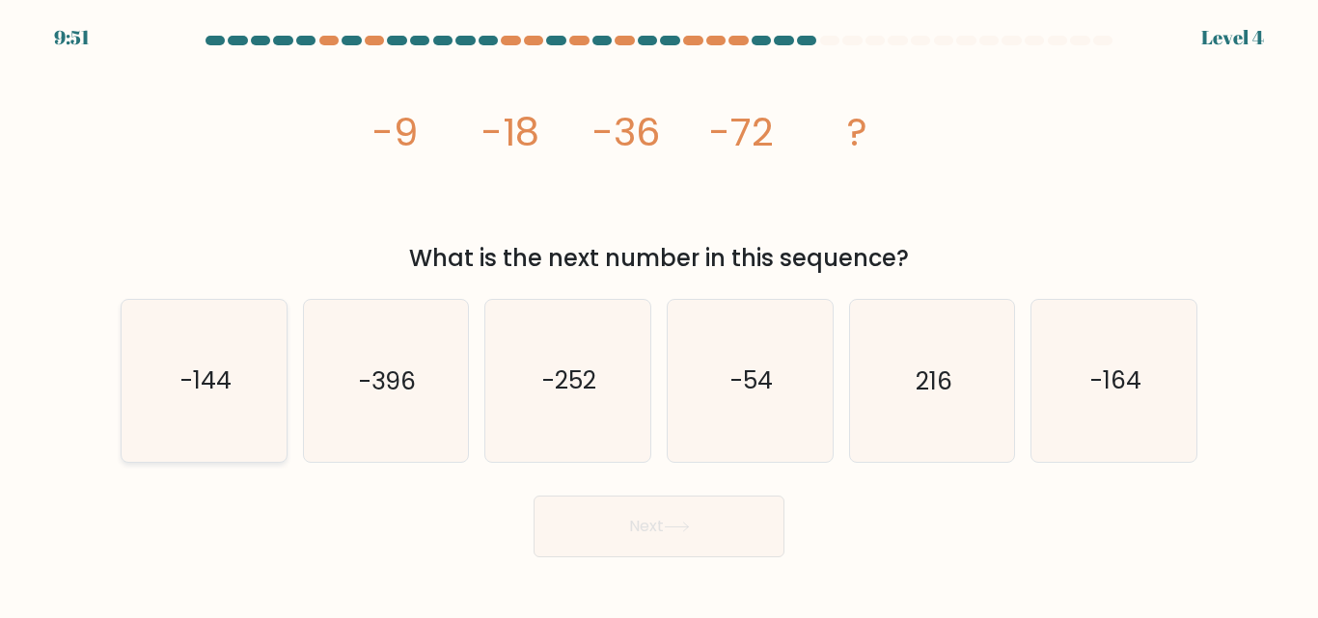
click at [220, 363] on icon "-144" at bounding box center [203, 380] width 161 height 161
click at [659, 314] on input "a. -144" at bounding box center [659, 312] width 1 height 5
radio input "true"
click at [697, 534] on button "Next" at bounding box center [658, 527] width 251 height 62
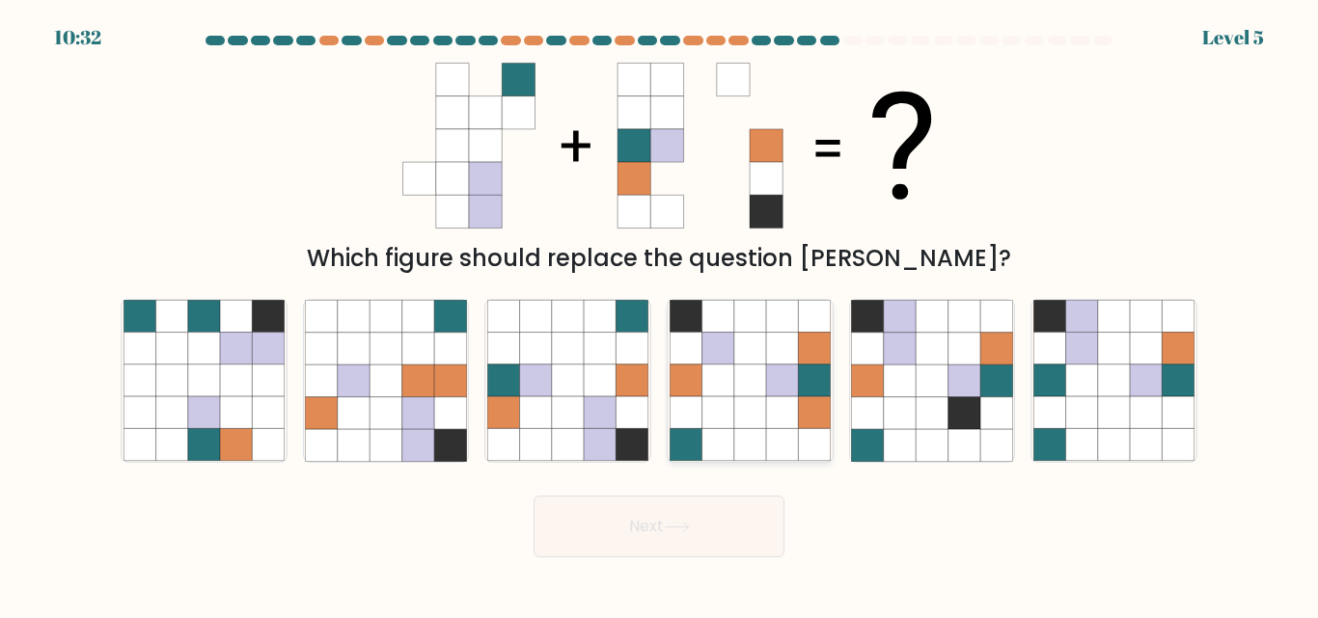
click at [740, 367] on icon at bounding box center [750, 382] width 32 height 32
click at [660, 314] on input "d." at bounding box center [659, 312] width 1 height 5
radio input "true"
click at [652, 518] on button "Next" at bounding box center [658, 527] width 251 height 62
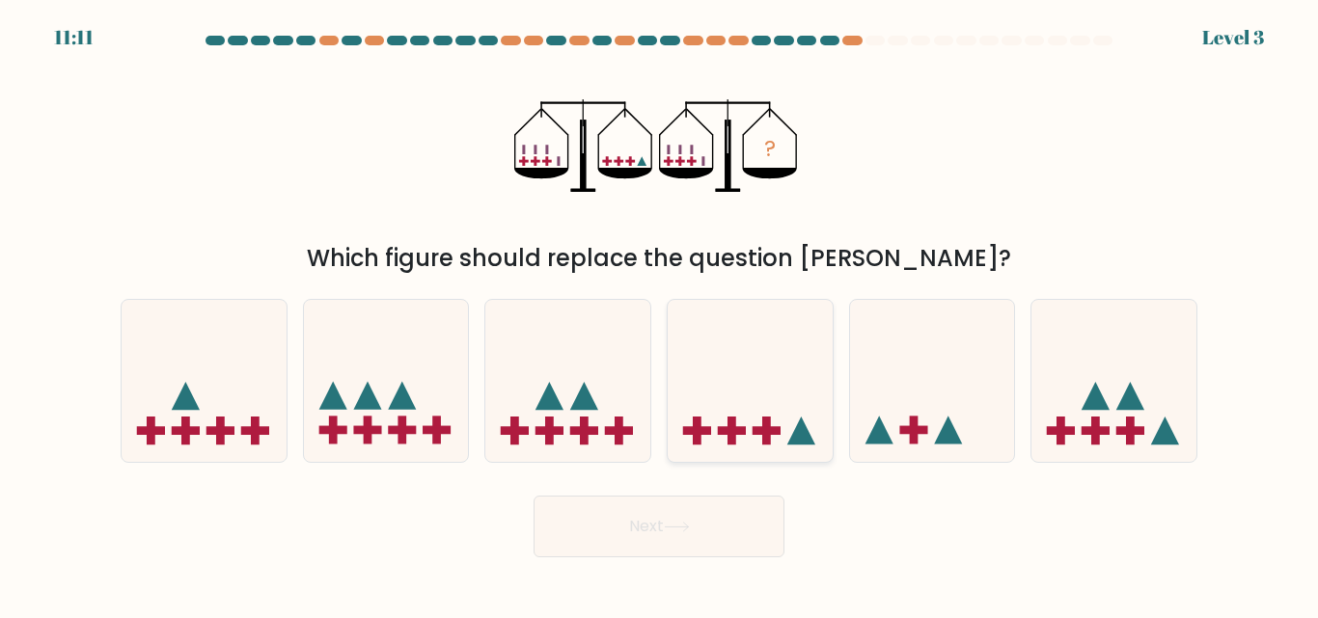
click at [724, 392] on icon at bounding box center [749, 380] width 165 height 136
click at [660, 314] on input "d." at bounding box center [659, 312] width 1 height 5
radio input "true"
click at [687, 518] on button "Next" at bounding box center [658, 527] width 251 height 62
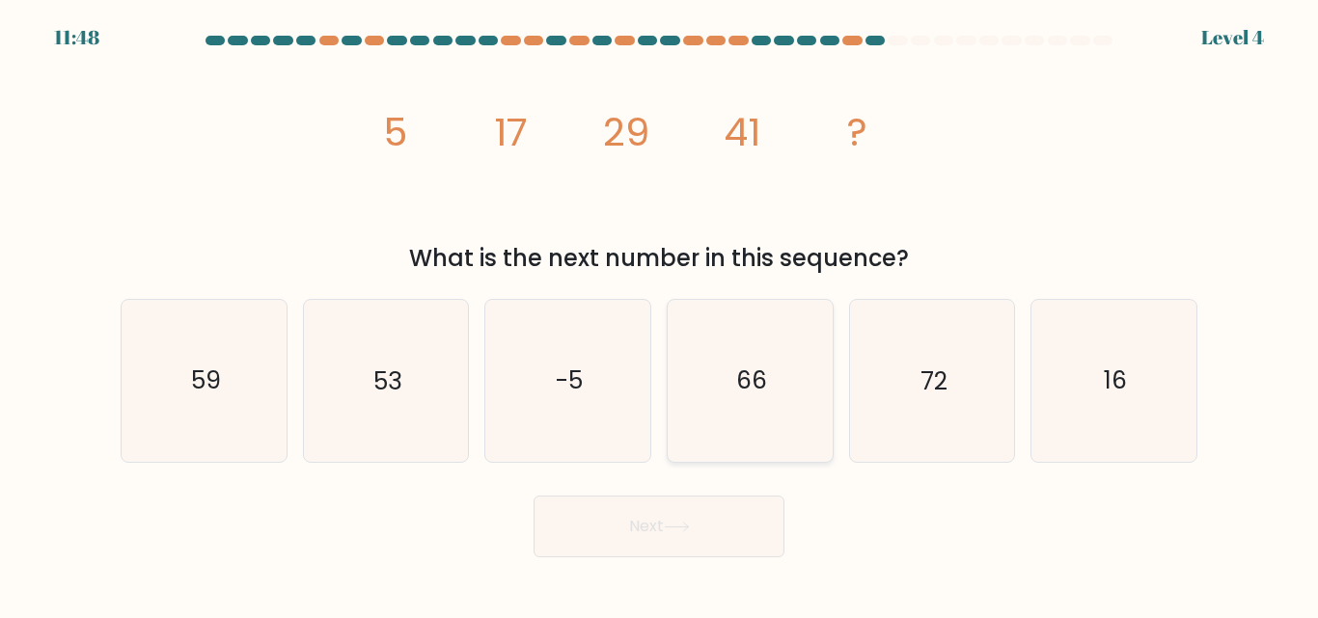
click at [763, 339] on icon "66" at bounding box center [749, 380] width 161 height 161
click at [660, 314] on input "d. 66" at bounding box center [659, 312] width 1 height 5
radio input "true"
click at [712, 513] on button "Next" at bounding box center [658, 527] width 251 height 62
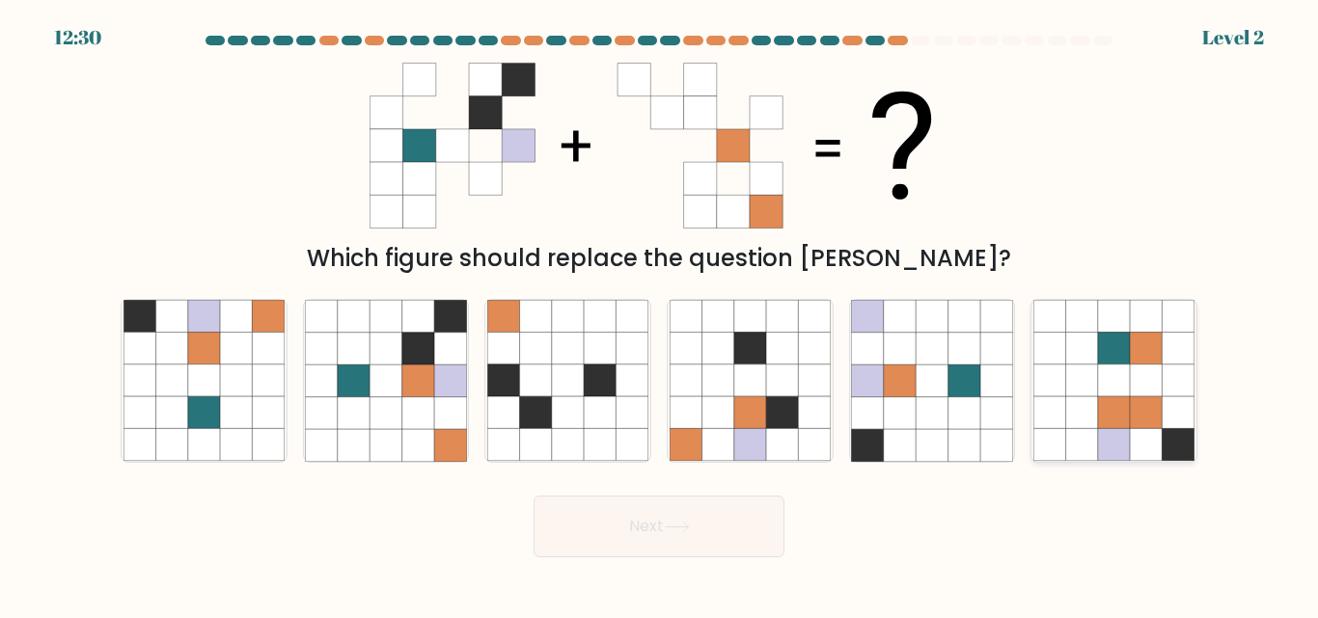
click at [1093, 327] on icon at bounding box center [1082, 317] width 32 height 32
click at [660, 314] on input "f." at bounding box center [659, 312] width 1 height 5
radio input "true"
click at [669, 516] on button "Next" at bounding box center [658, 527] width 251 height 62
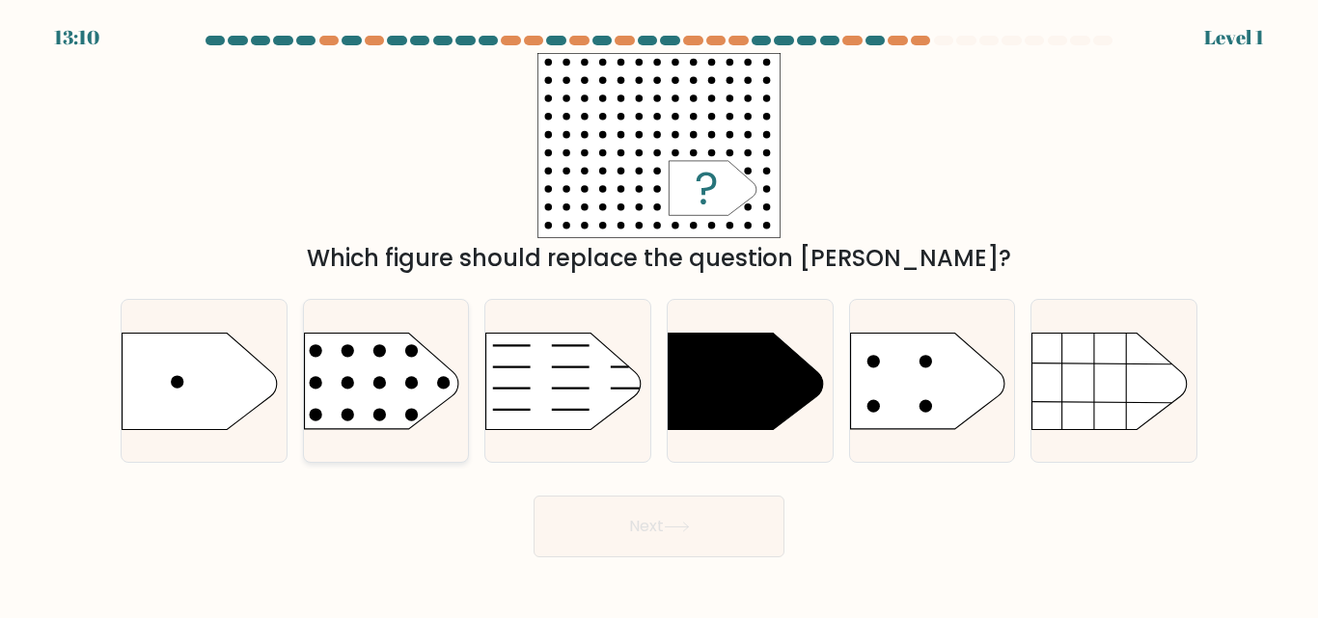
click at [354, 364] on rect at bounding box center [286, 306] width 428 height 326
click at [659, 314] on input "b." at bounding box center [659, 312] width 1 height 5
radio input "true"
click at [609, 527] on button "Next" at bounding box center [658, 527] width 251 height 62
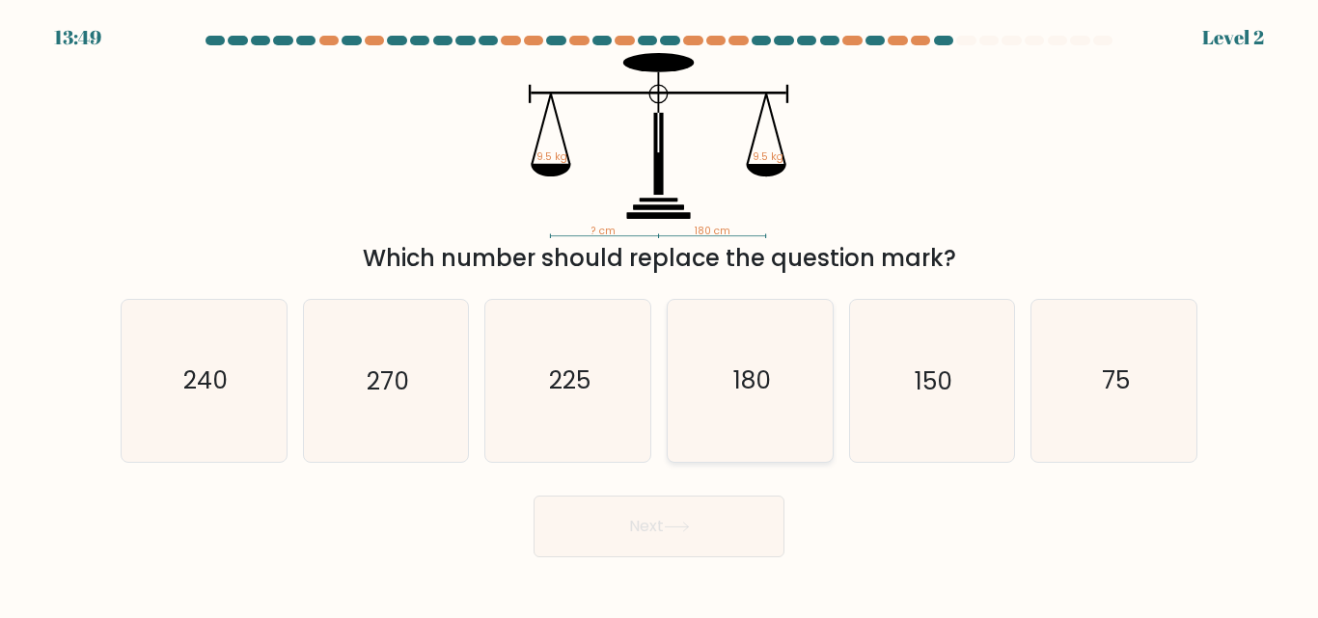
click at [730, 349] on icon "180" at bounding box center [749, 380] width 161 height 161
click at [660, 314] on input "d. 180" at bounding box center [659, 312] width 1 height 5
radio input "true"
click at [707, 546] on button "Next" at bounding box center [658, 527] width 251 height 62
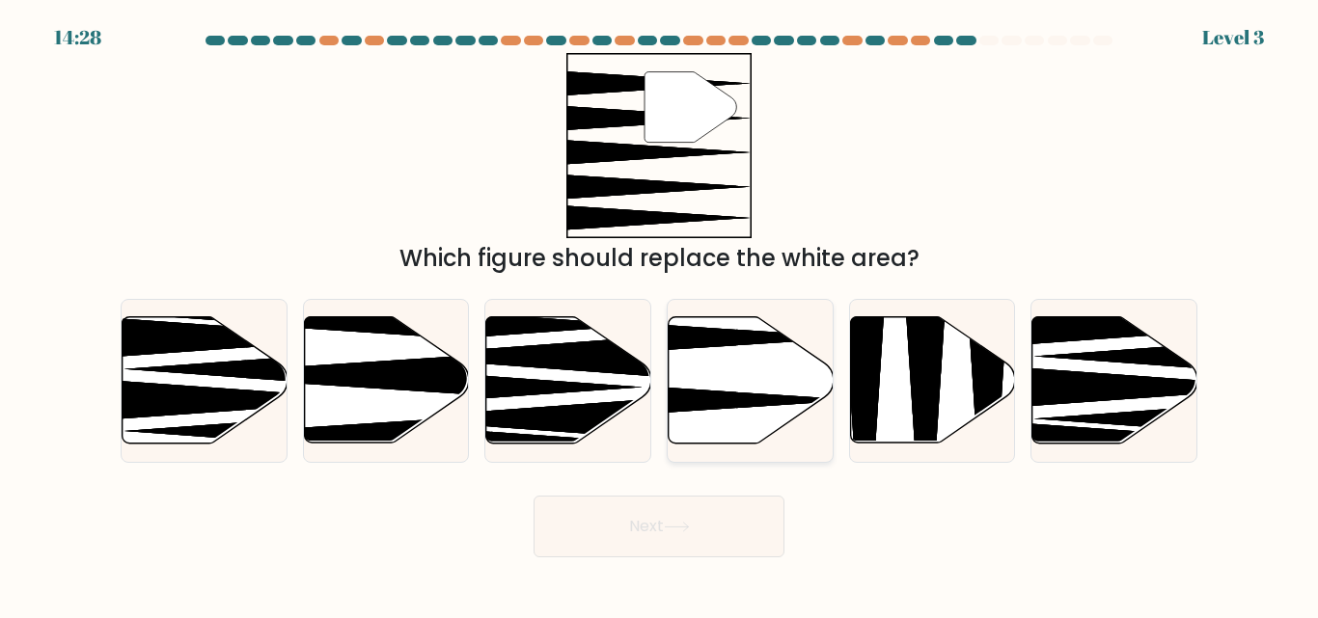
click at [742, 349] on icon at bounding box center [750, 380] width 165 height 126
click at [660, 314] on input "d." at bounding box center [659, 312] width 1 height 5
radio input "true"
click at [720, 503] on button "Next" at bounding box center [658, 527] width 251 height 62
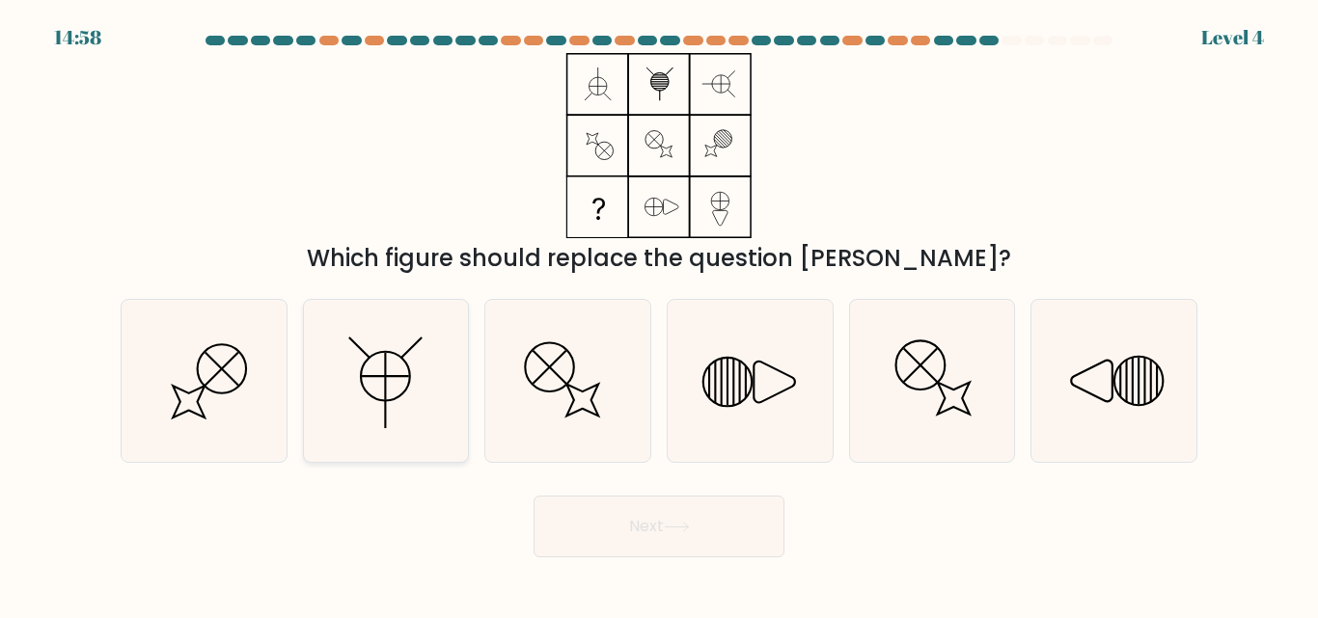
click at [369, 408] on icon at bounding box center [385, 380] width 161 height 161
click at [659, 314] on input "b." at bounding box center [659, 312] width 1 height 5
radio input "true"
click at [639, 520] on button "Next" at bounding box center [658, 527] width 251 height 62
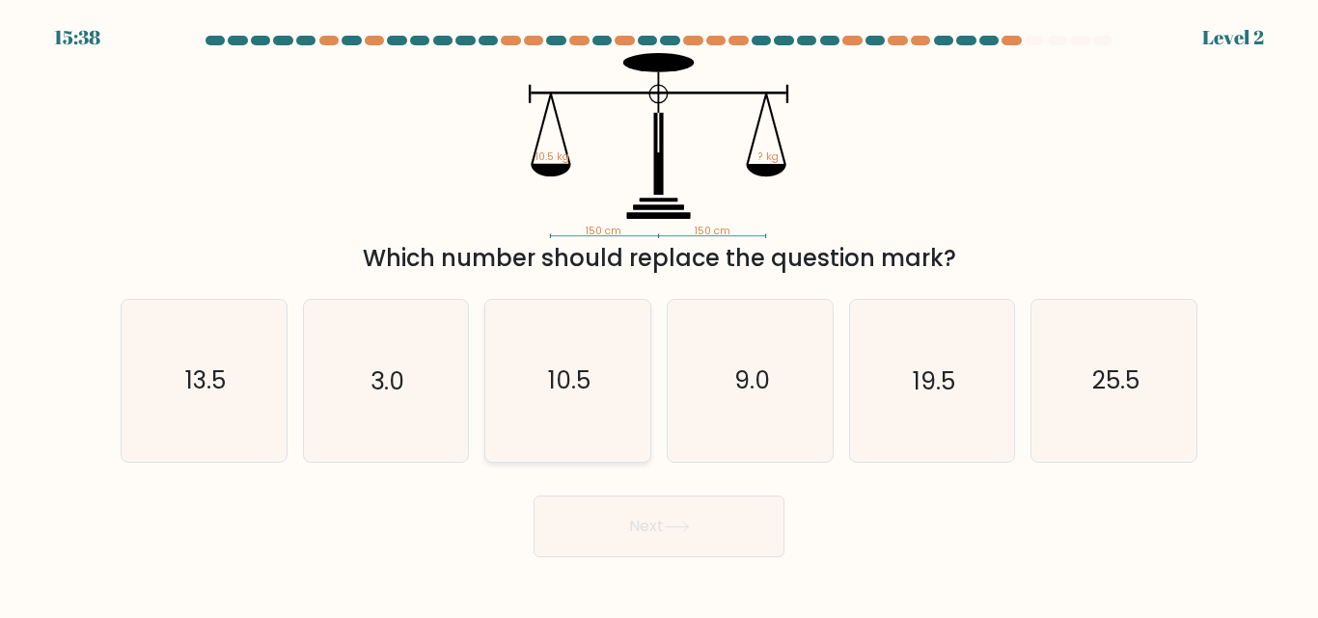
click at [592, 359] on icon "10.5" at bounding box center [567, 380] width 161 height 161
click at [659, 314] on input "c. 10.5" at bounding box center [659, 312] width 1 height 5
radio input "true"
click at [579, 550] on button "Next" at bounding box center [658, 527] width 251 height 62
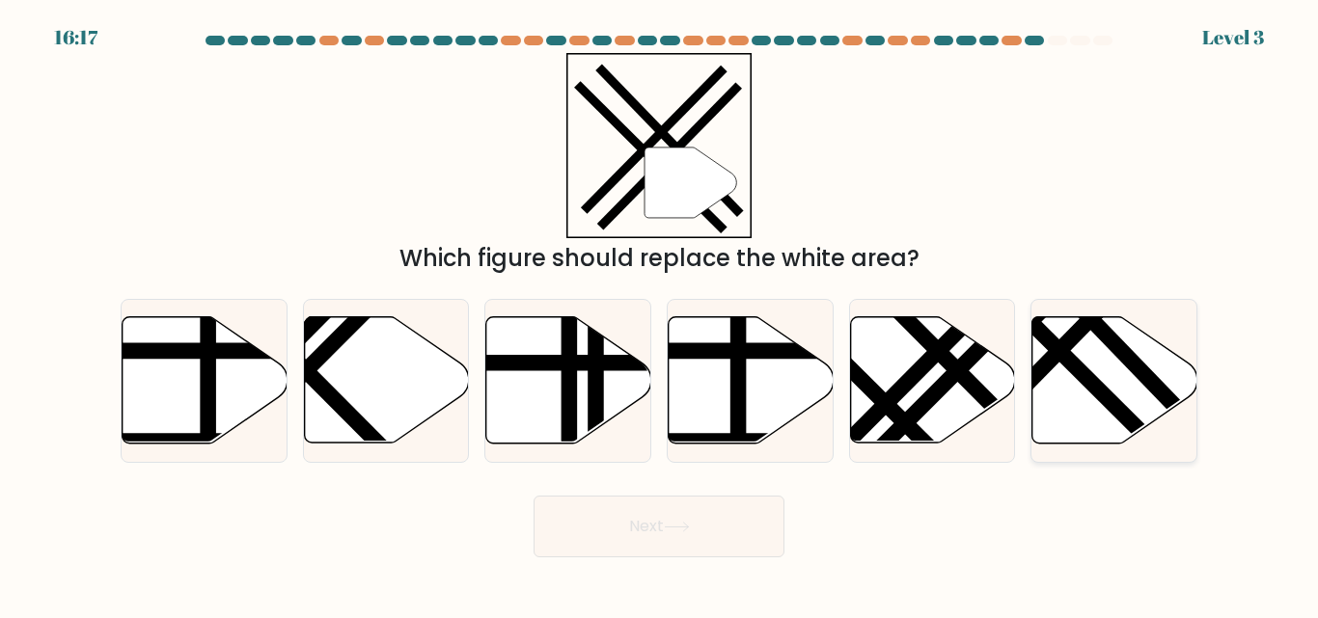
click at [1051, 393] on icon at bounding box center [1114, 380] width 165 height 126
click at [660, 314] on input "f." at bounding box center [659, 312] width 1 height 5
radio input "true"
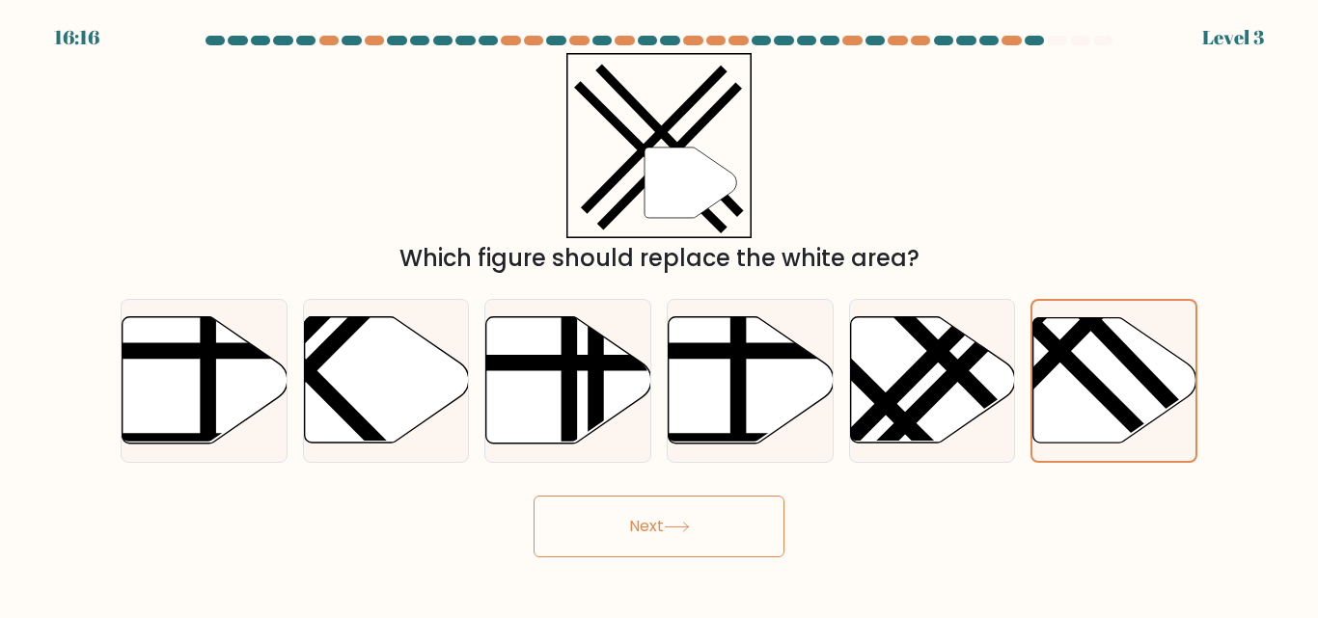
click at [714, 559] on body "16:16 Level 3" at bounding box center [659, 309] width 1318 height 618
click at [709, 551] on button "Next" at bounding box center [658, 527] width 251 height 62
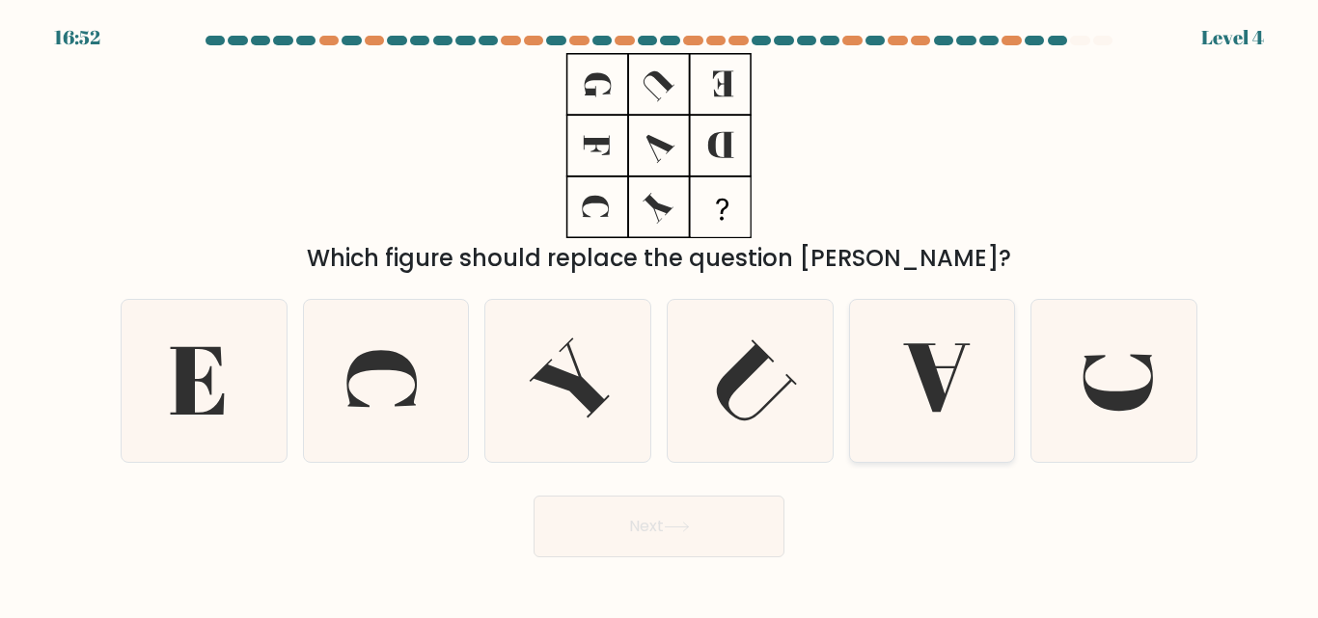
click at [860, 346] on icon at bounding box center [931, 380] width 161 height 161
click at [660, 314] on input "e." at bounding box center [659, 312] width 1 height 5
radio input "true"
click at [720, 538] on button "Next" at bounding box center [658, 527] width 251 height 62
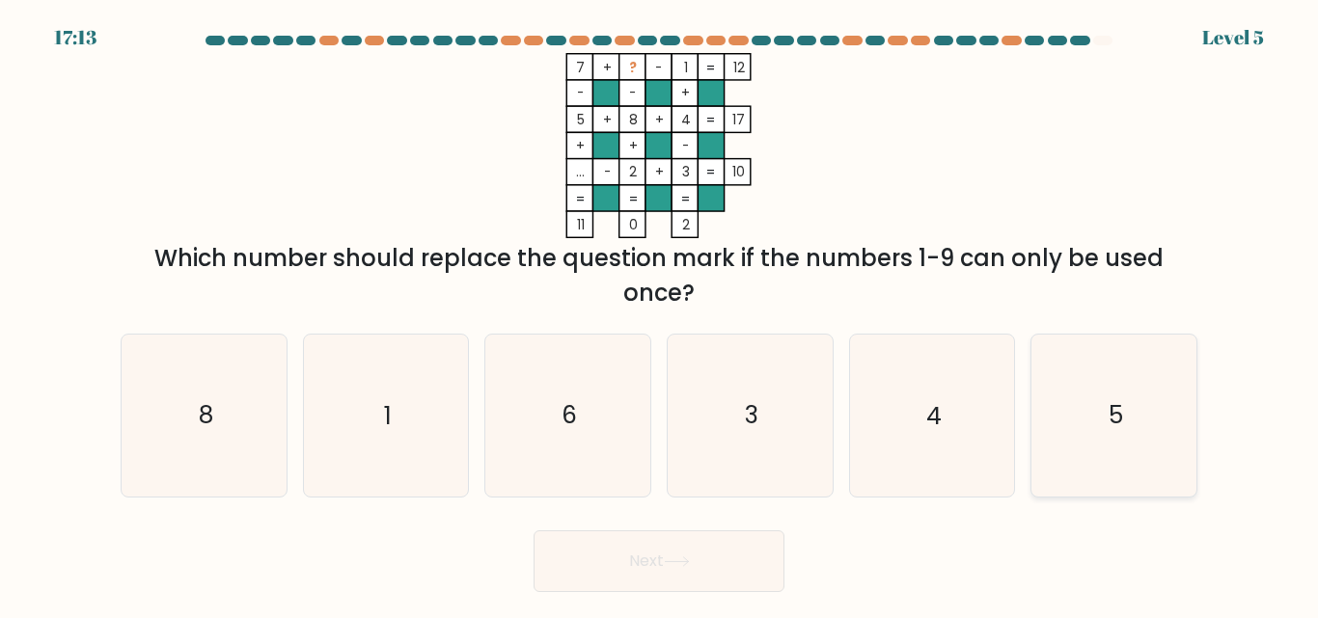
click at [1100, 384] on icon "5" at bounding box center [1113, 415] width 161 height 161
click at [660, 314] on input "f. 5" at bounding box center [659, 312] width 1 height 5
radio input "true"
click at [640, 590] on button "Next" at bounding box center [658, 561] width 251 height 62
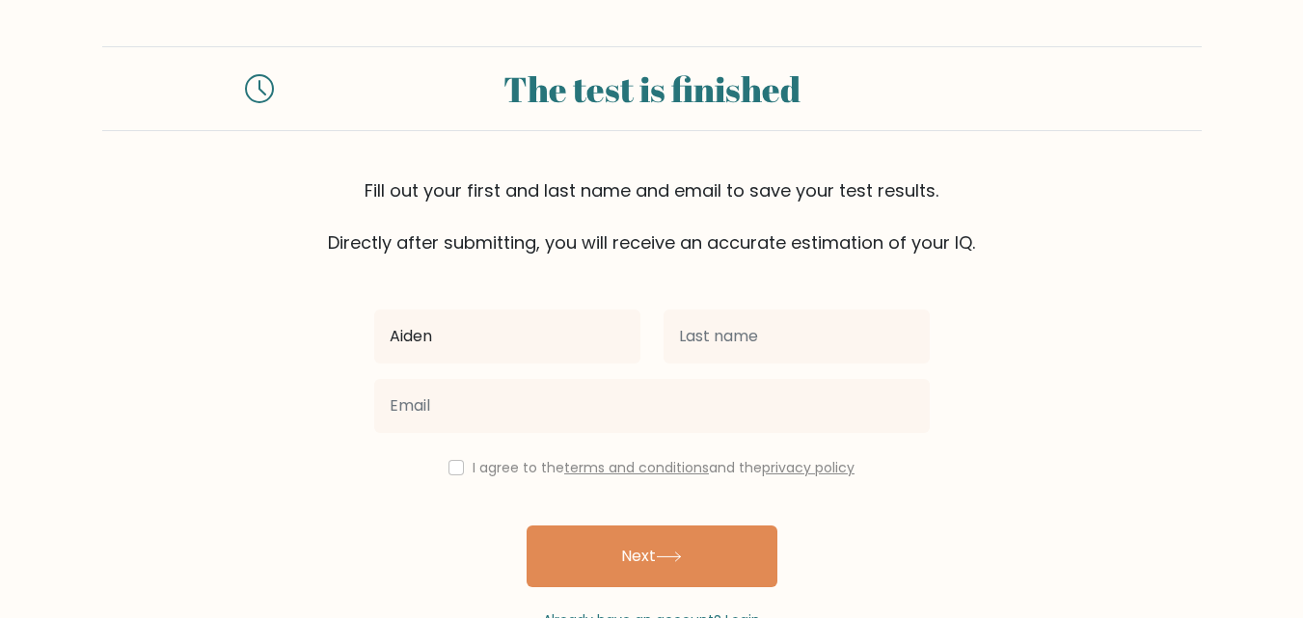
type input "Aiden"
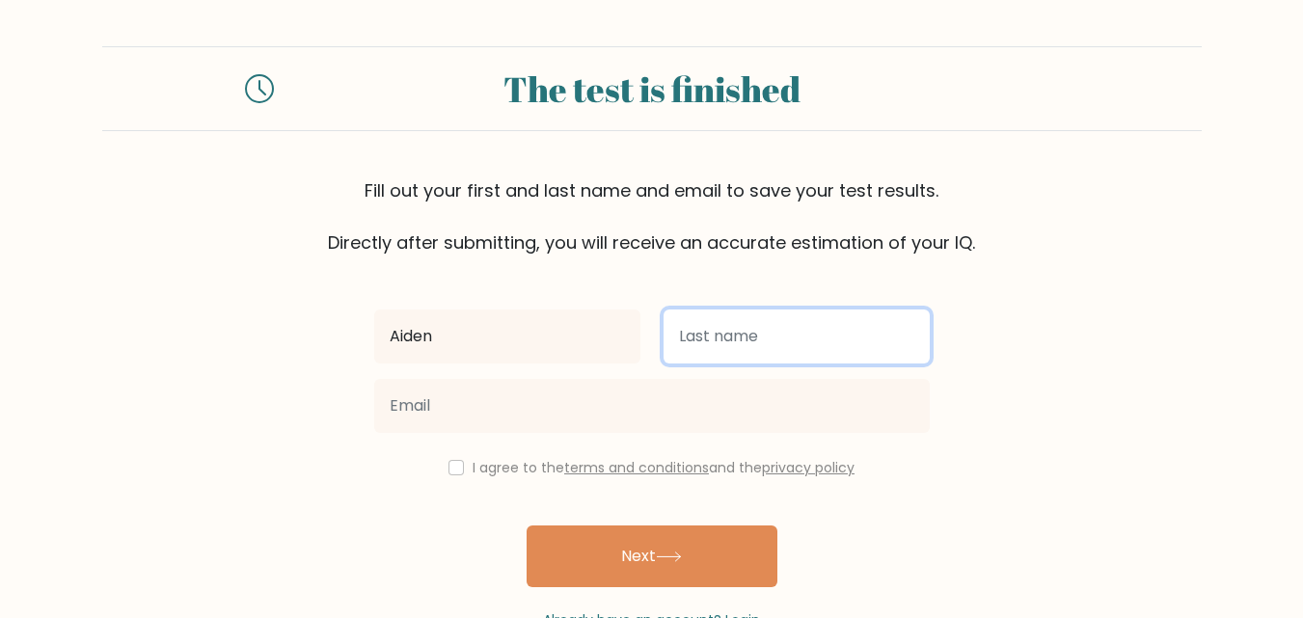
click at [732, 327] on input "text" at bounding box center [797, 337] width 266 height 54
type input "Baptiste"
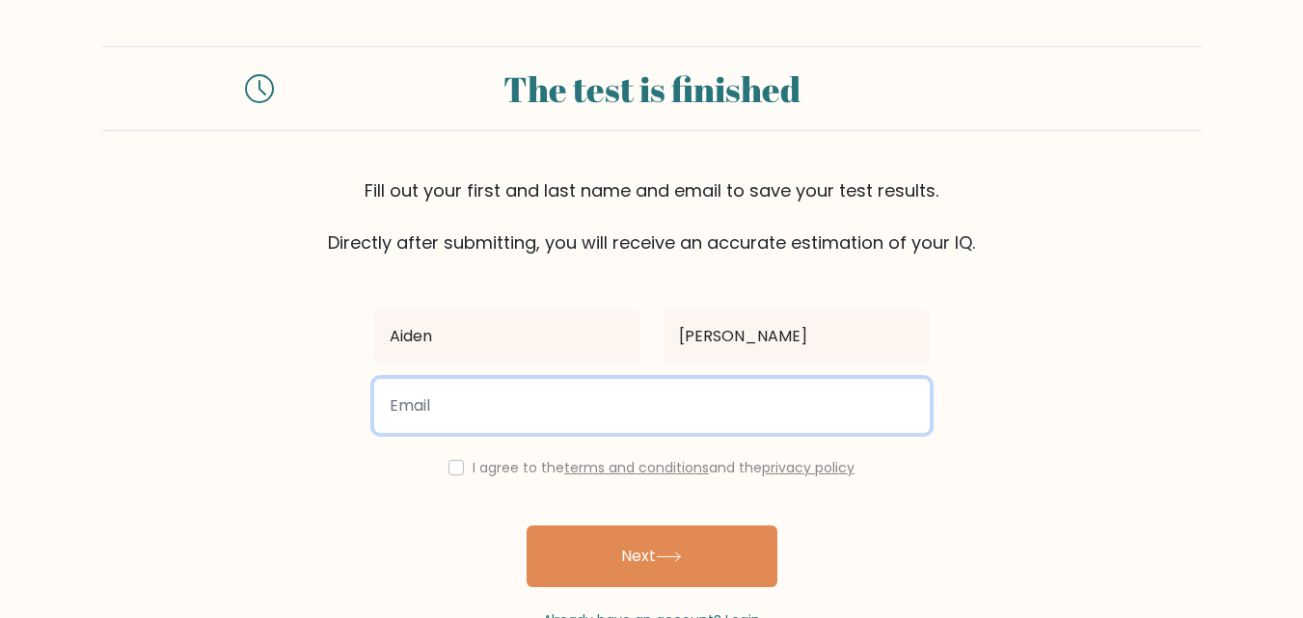
click at [592, 422] on input "email" at bounding box center [652, 406] width 556 height 54
type input "aidenb179@nycstudents.net"
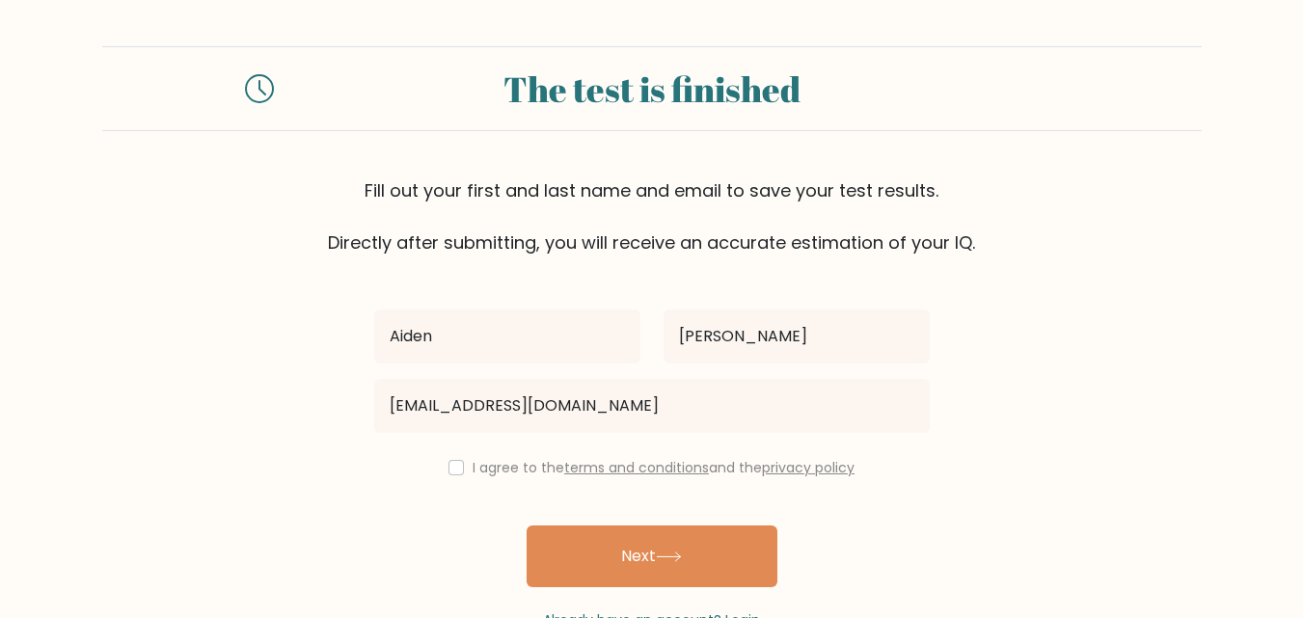
click at [445, 458] on div "I agree to the terms and conditions and the privacy policy" at bounding box center [652, 467] width 579 height 23
click at [457, 453] on div "Aiden Baptiste aidenb179@nycstudents.net I agree to the terms and conditions an…" at bounding box center [652, 443] width 579 height 375
click at [454, 464] on input "checkbox" at bounding box center [455, 467] width 15 height 15
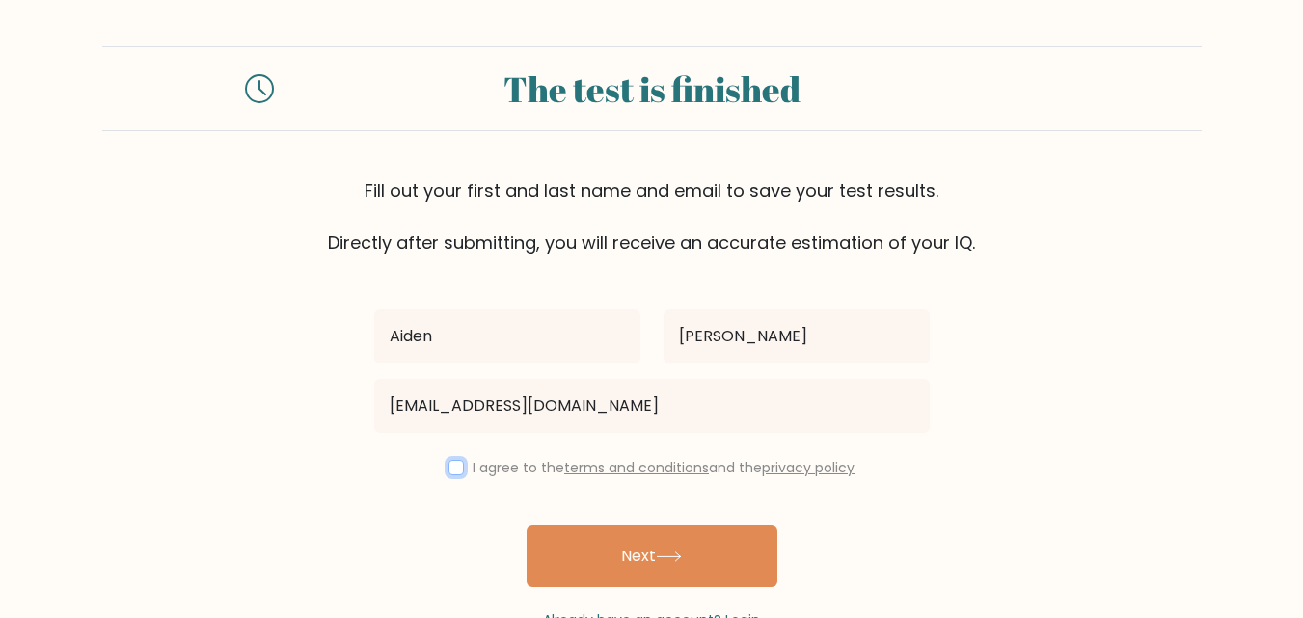
checkbox input "true"
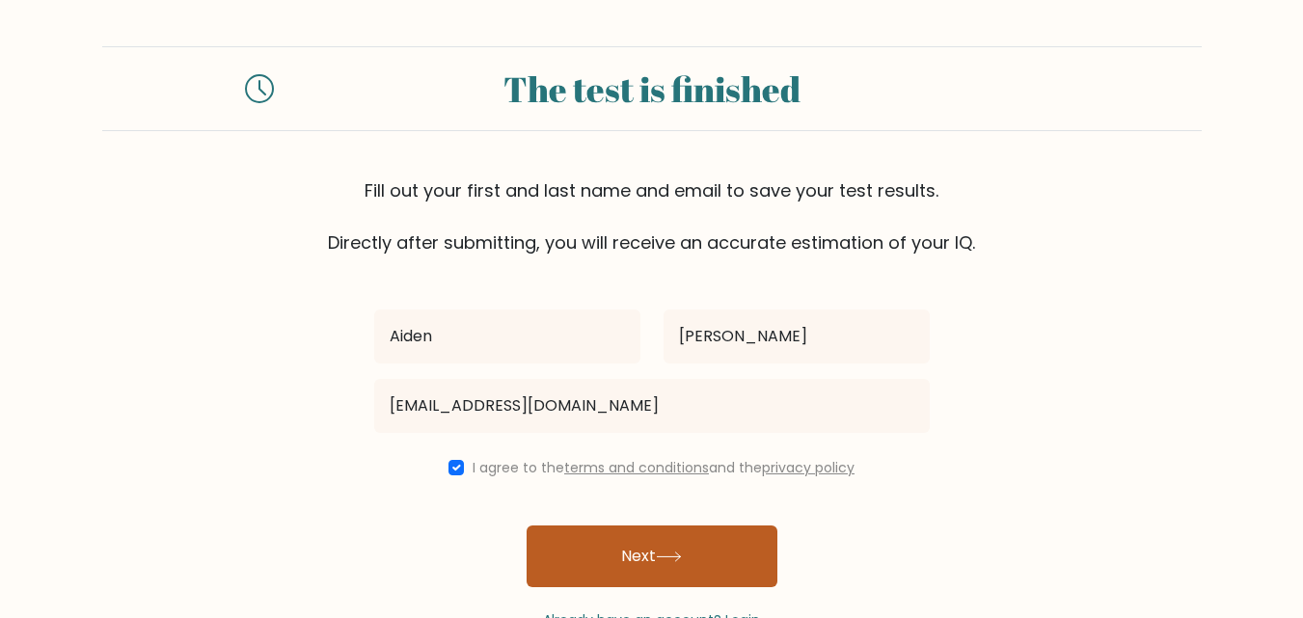
click at [605, 543] on button "Next" at bounding box center [652, 557] width 251 height 62
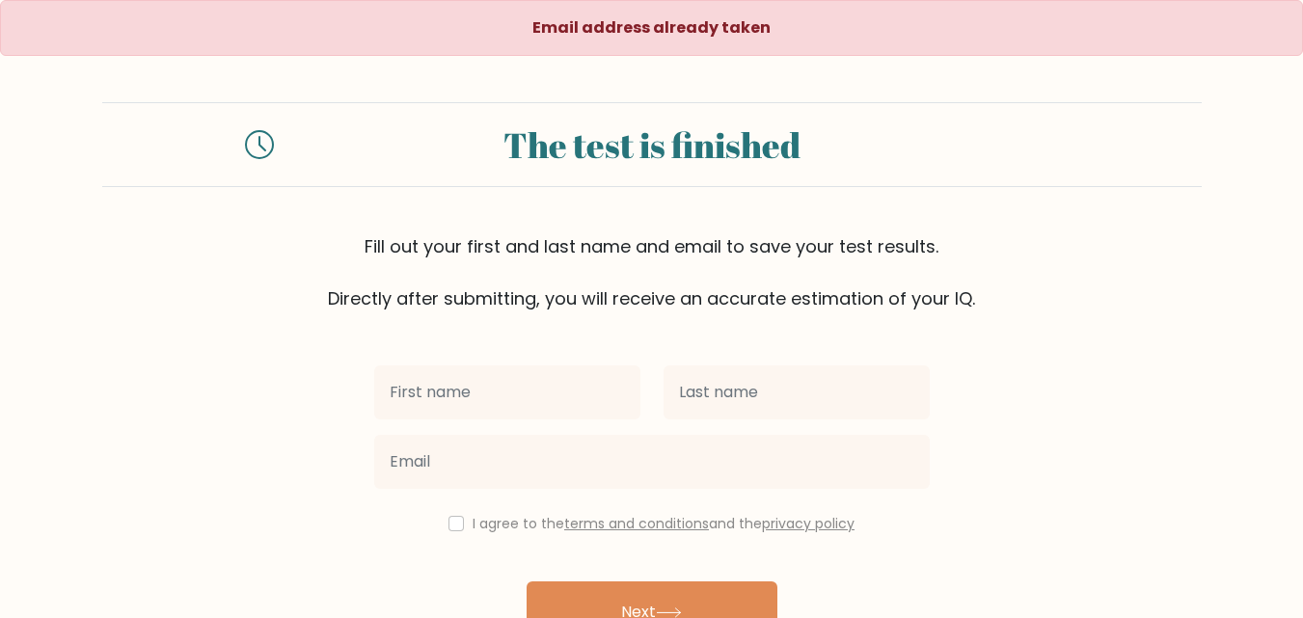
click at [342, 355] on form "The test is finished Fill out your first and last name and email to save your t…" at bounding box center [651, 394] width 1303 height 584
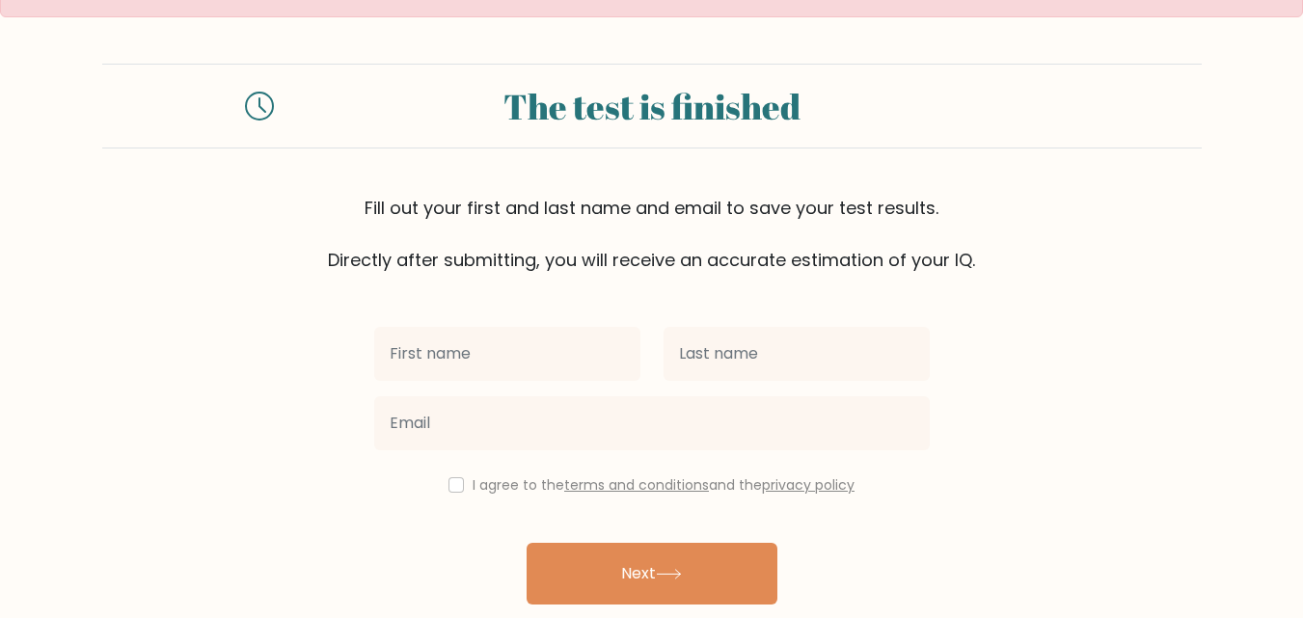
scroll to position [115, 0]
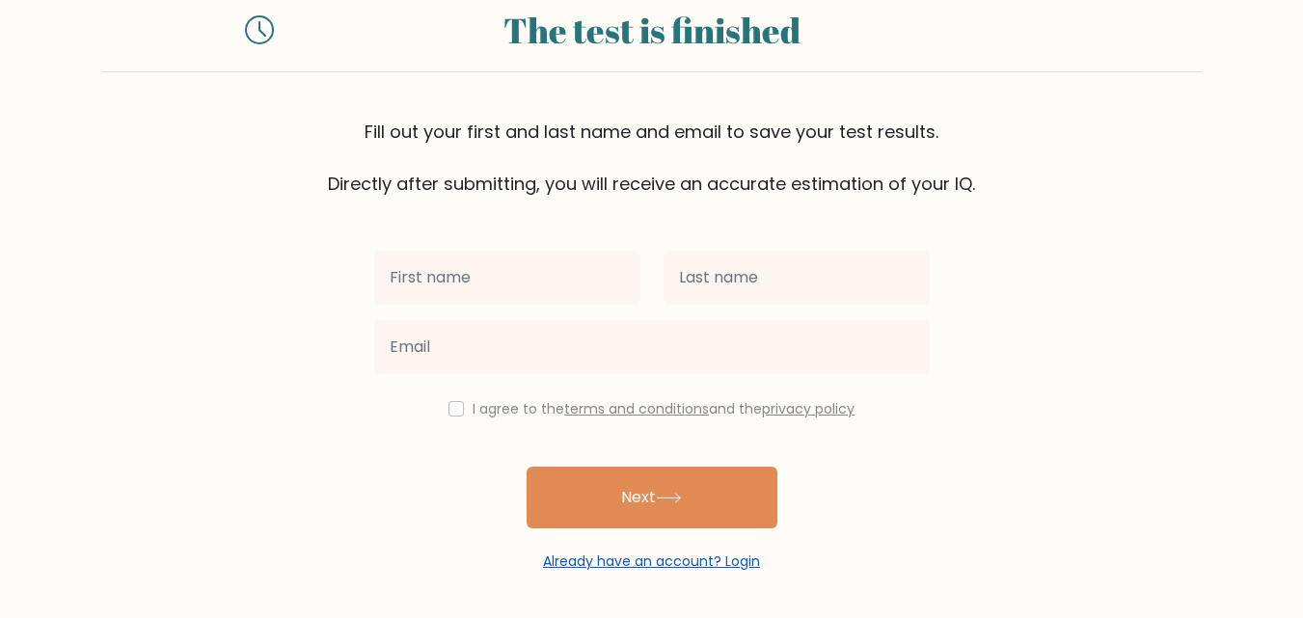
click at [621, 565] on link "Already have an account? Login" at bounding box center [651, 561] width 217 height 19
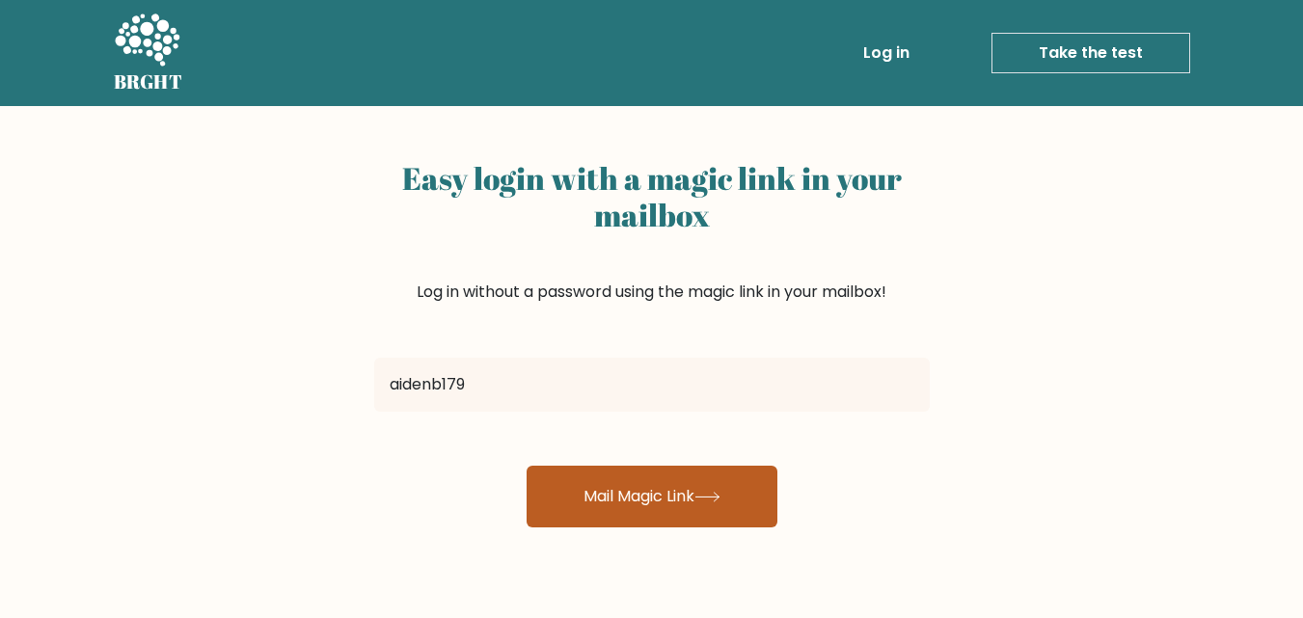
type input "[EMAIL_ADDRESS][DOMAIN_NAME]"
click at [608, 483] on button "Mail Magic Link" at bounding box center [652, 497] width 251 height 62
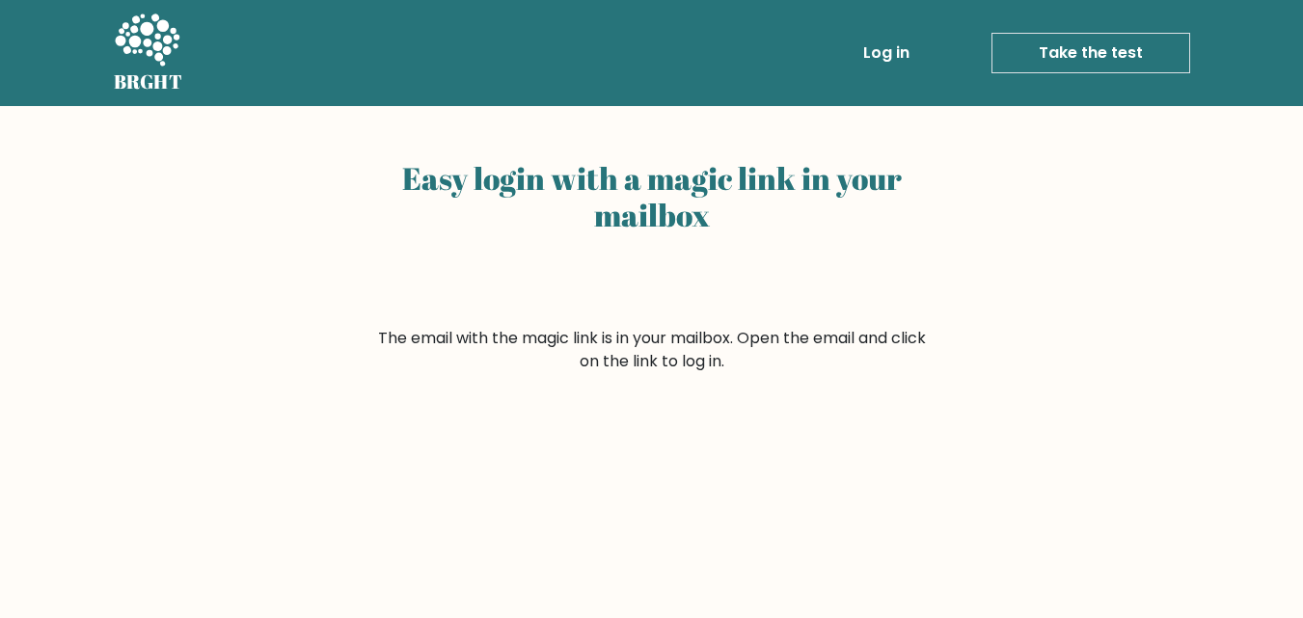
click at [871, 47] on link "Log in" at bounding box center [887, 53] width 62 height 39
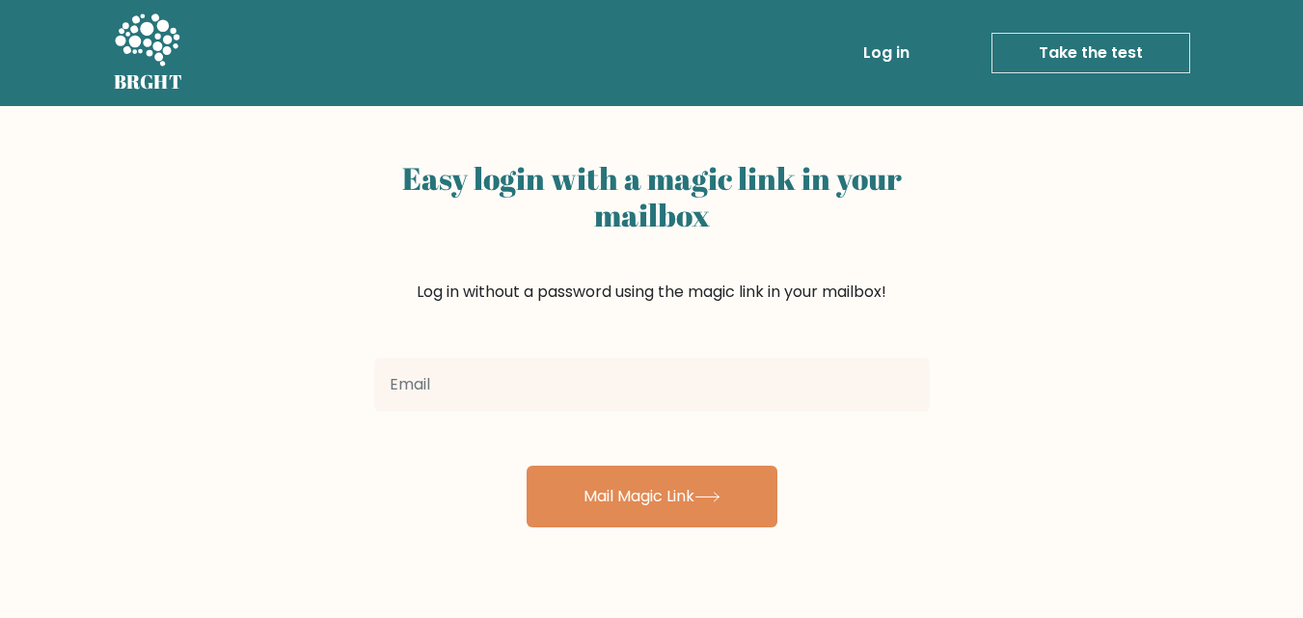
click at [150, 68] on icon at bounding box center [147, 42] width 67 height 58
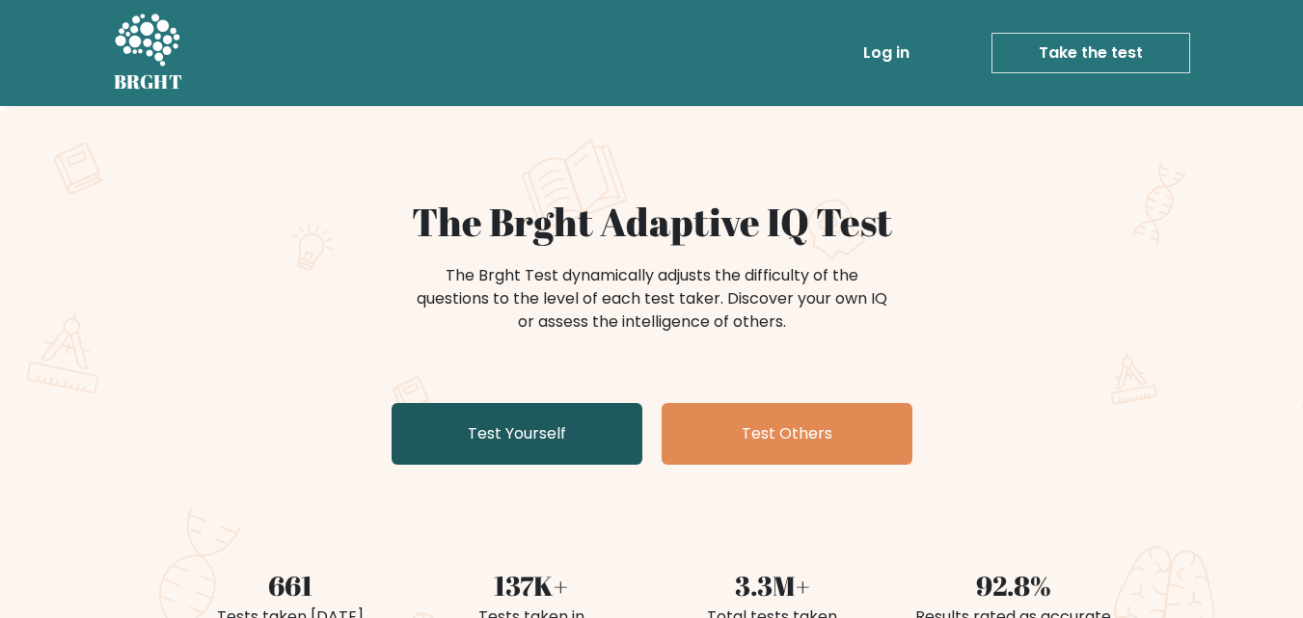
click at [531, 430] on link "Test Yourself" at bounding box center [517, 434] width 251 height 62
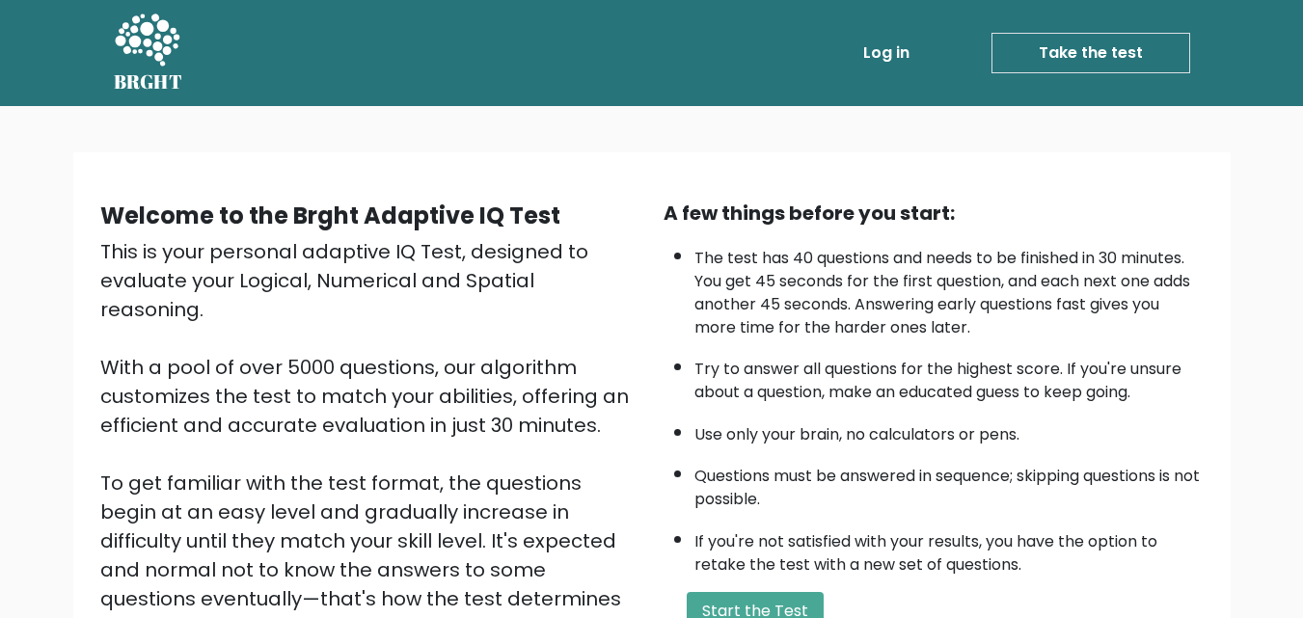
click at [881, 55] on link "Log in" at bounding box center [887, 53] width 62 height 39
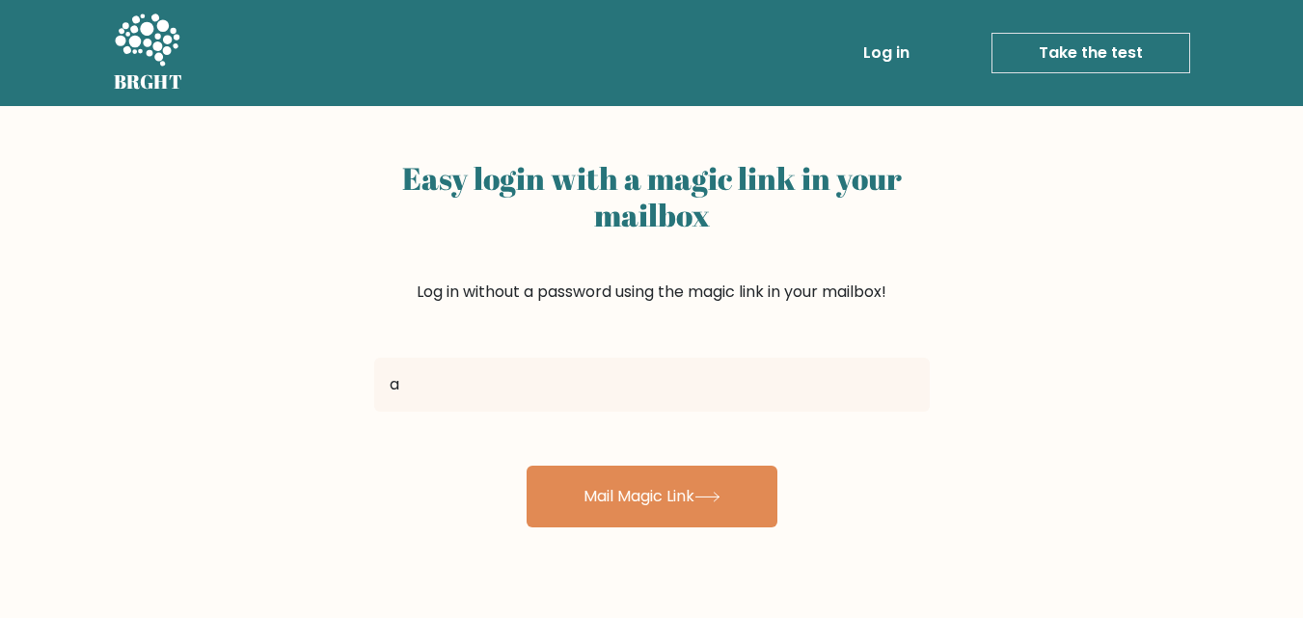
type input "[EMAIL_ADDRESS][DOMAIN_NAME]"
click at [1034, 294] on div "Easy login with a magic link in your mailbox Log in without a password using th…" at bounding box center [651, 471] width 1303 height 731
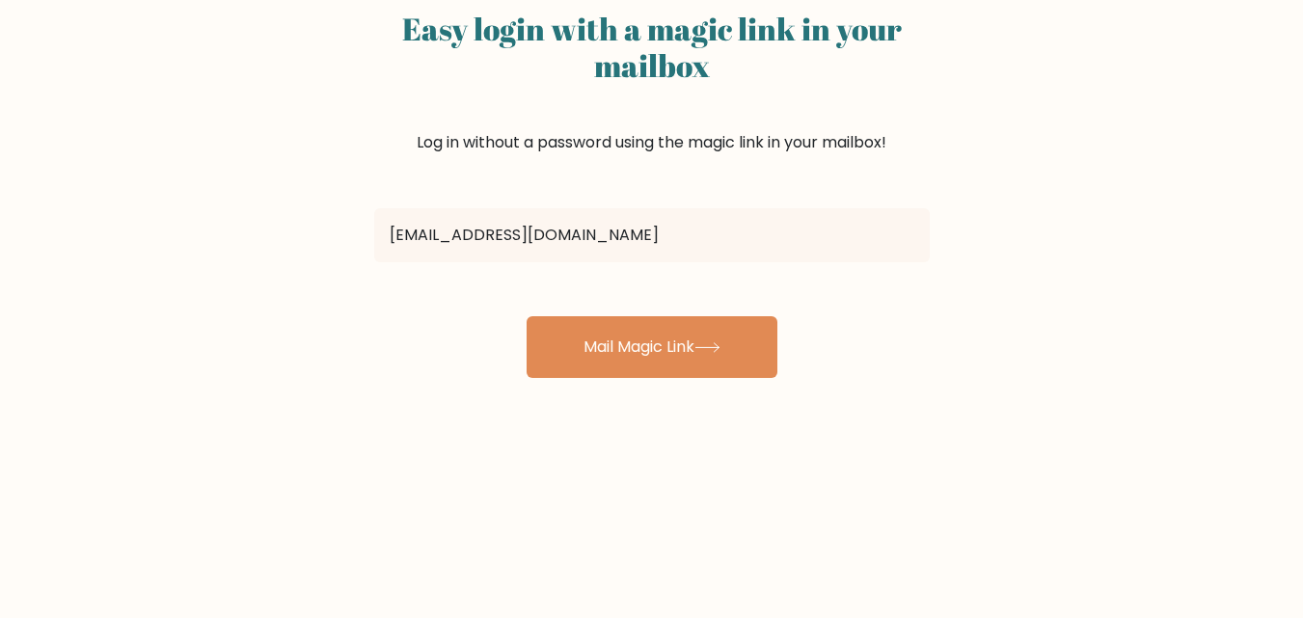
scroll to position [105, 0]
